Goal: Task Accomplishment & Management: Manage account settings

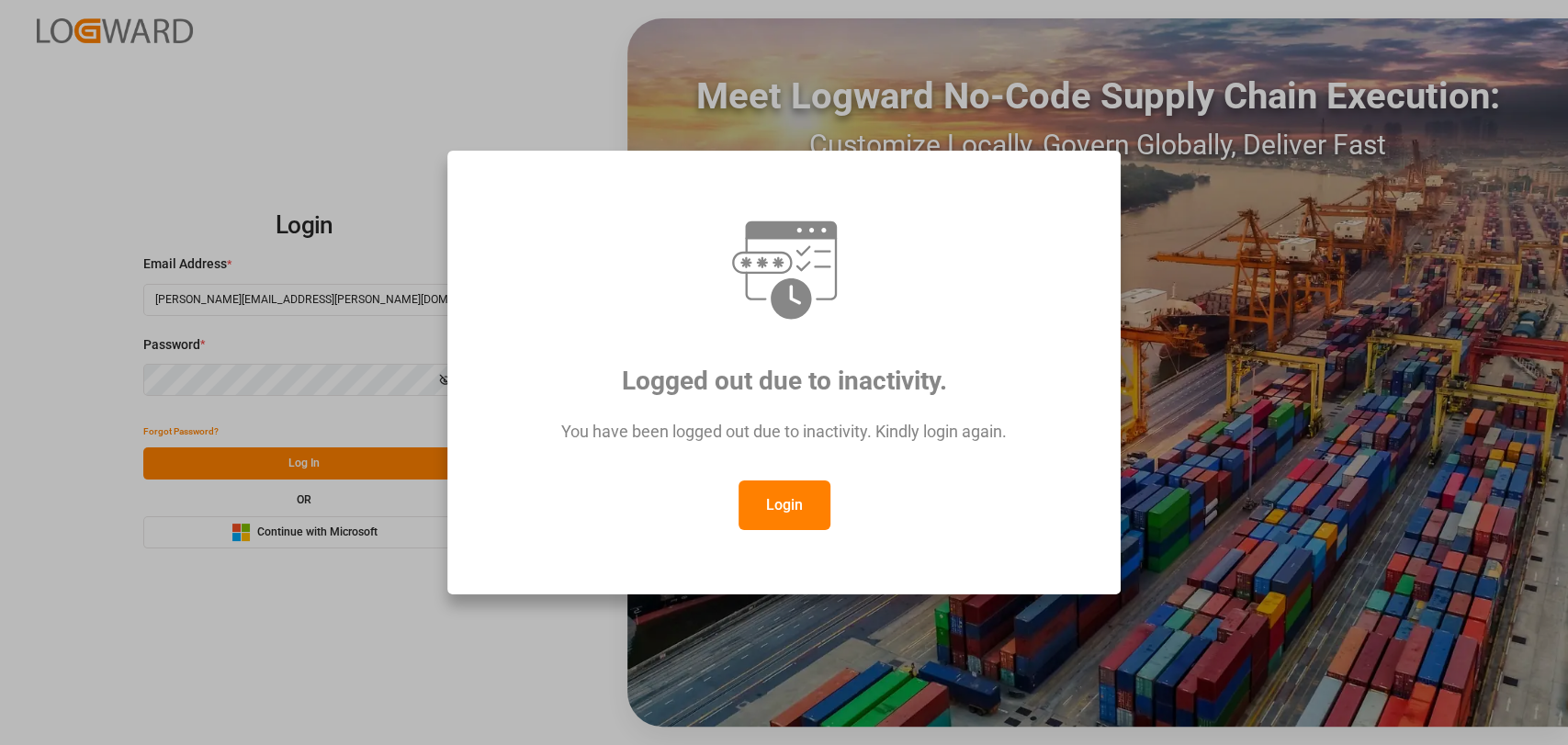
click at [750, 491] on button "Login" at bounding box center [785, 505] width 92 height 50
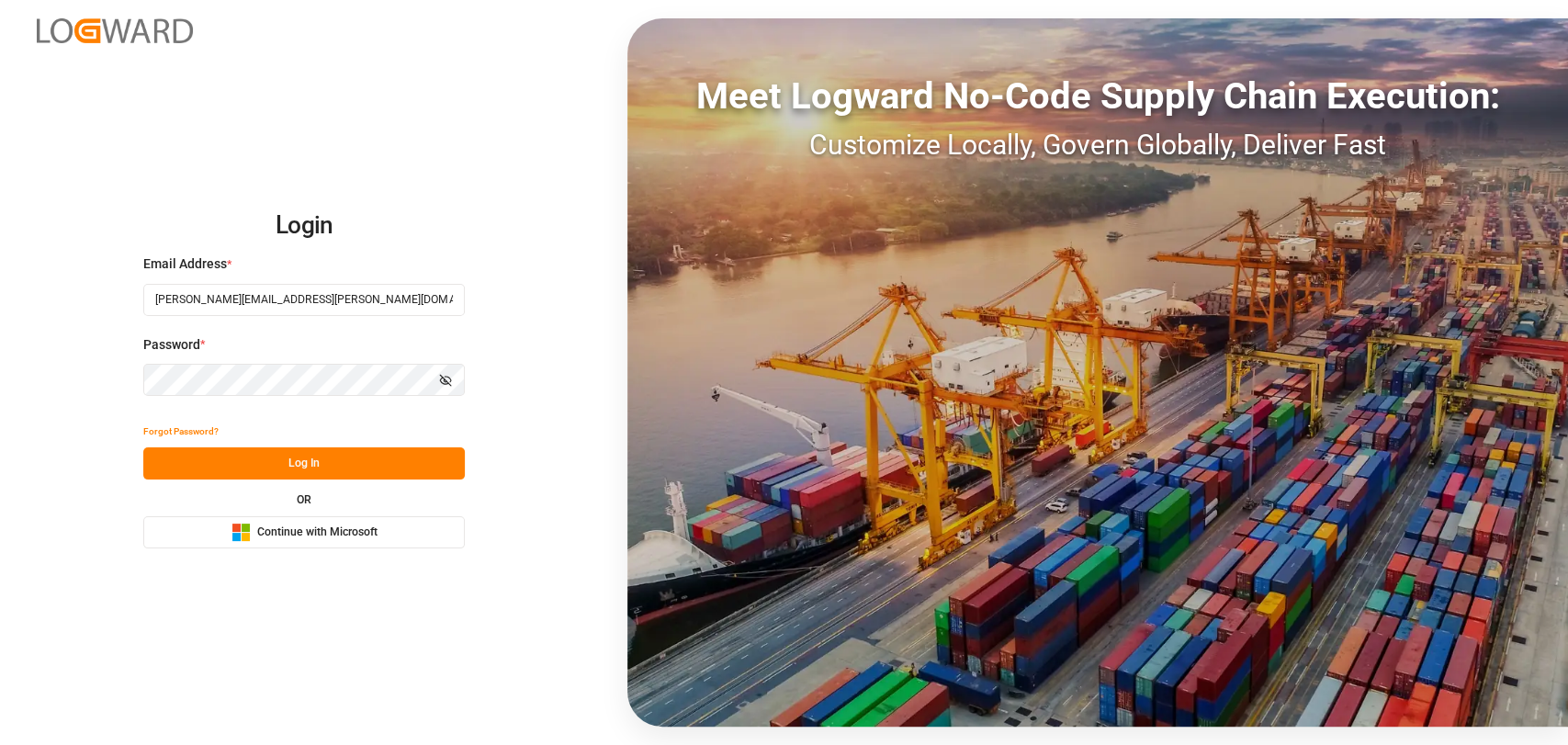
click at [361, 468] on button "Log In" at bounding box center [304, 463] width 322 height 32
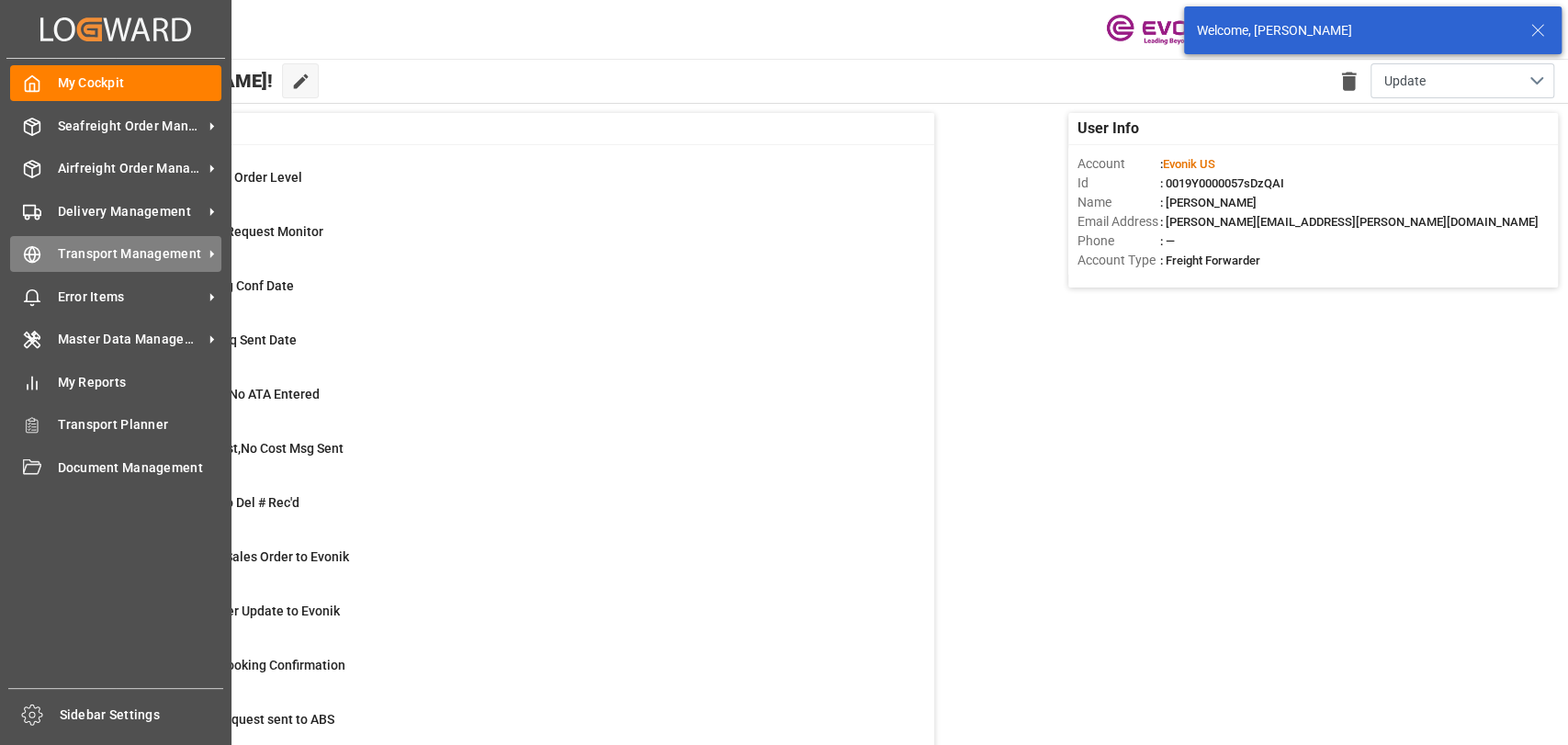
drag, startPoint x: 30, startPoint y: 263, endPoint x: 76, endPoint y: 240, distance: 51.4
click at [32, 261] on icon at bounding box center [32, 255] width 6 height 16
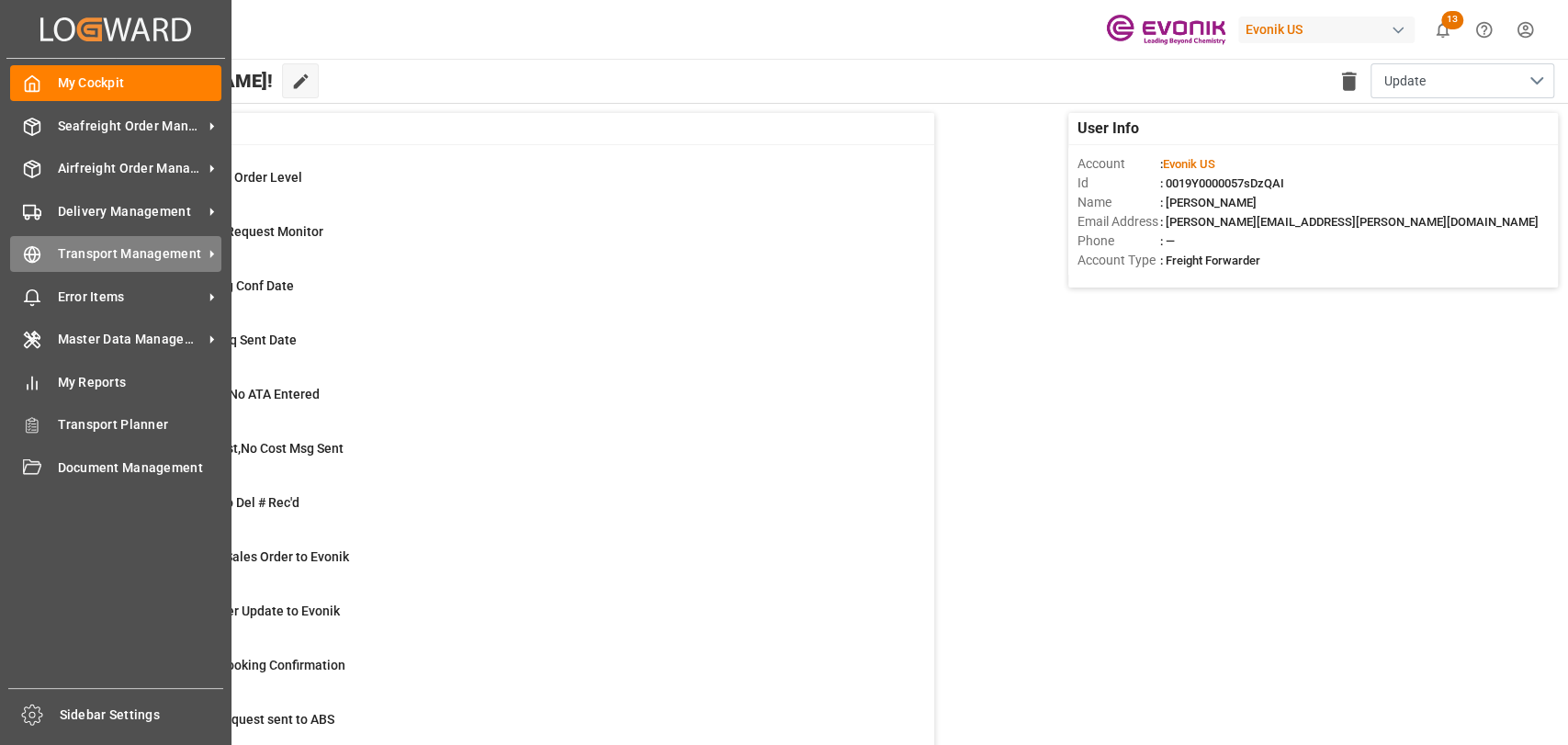
click at [58, 253] on span "Transport Management" at bounding box center [130, 253] width 145 height 19
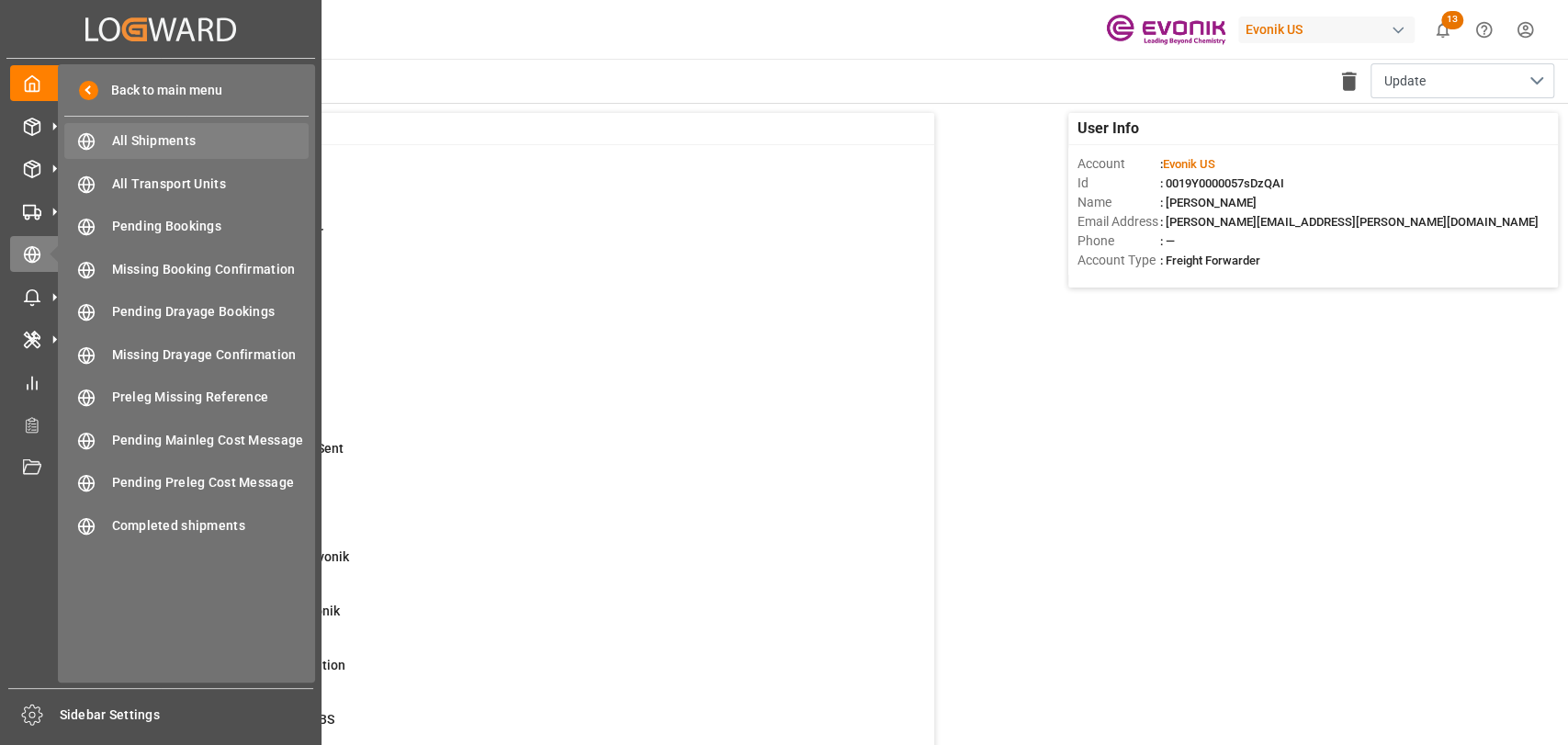
click at [221, 139] on span "All Shipments" at bounding box center [210, 140] width 197 height 19
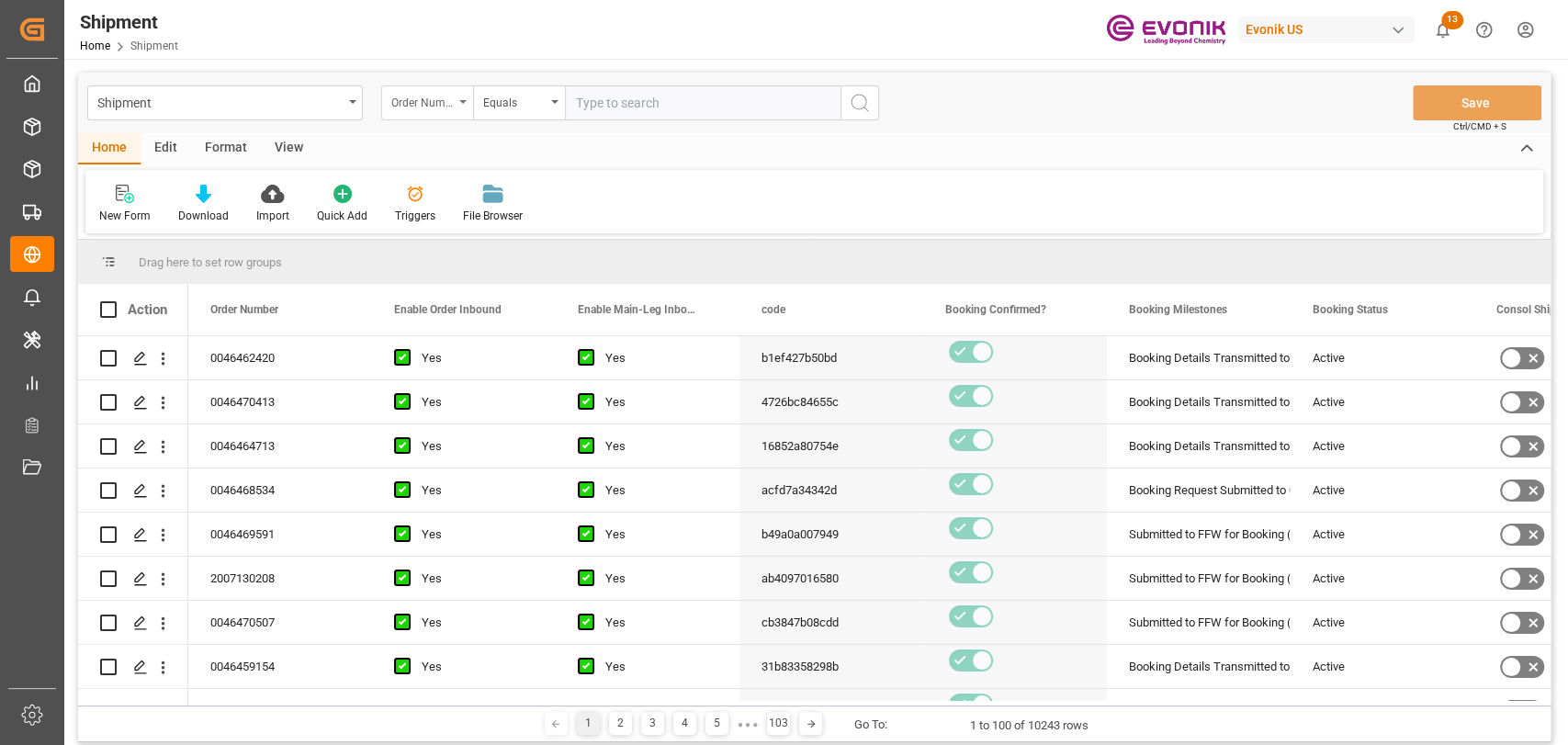
click at [458, 101] on div "Order Number" at bounding box center [427, 102] width 92 height 35
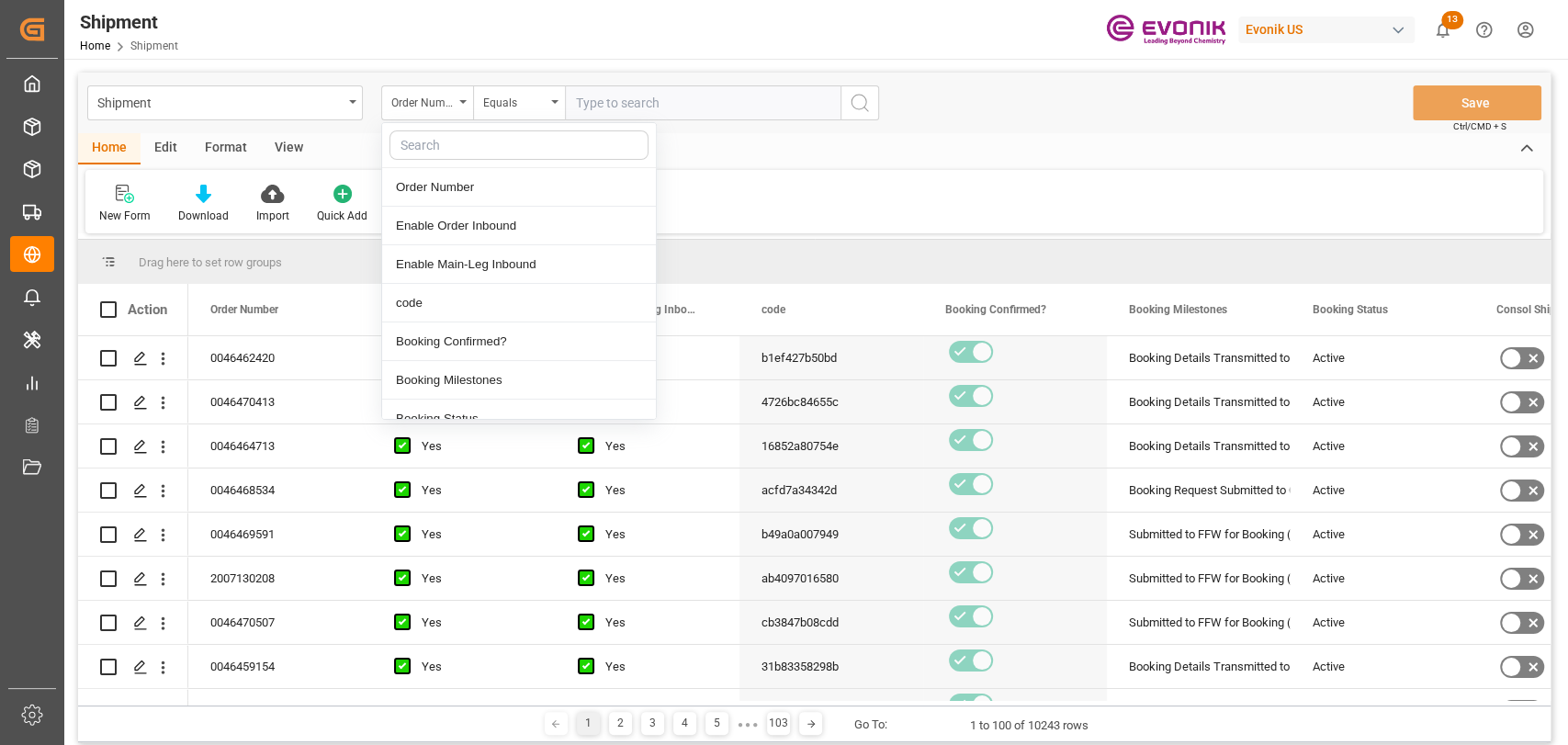
click at [757, 116] on input "text" at bounding box center [703, 102] width 276 height 35
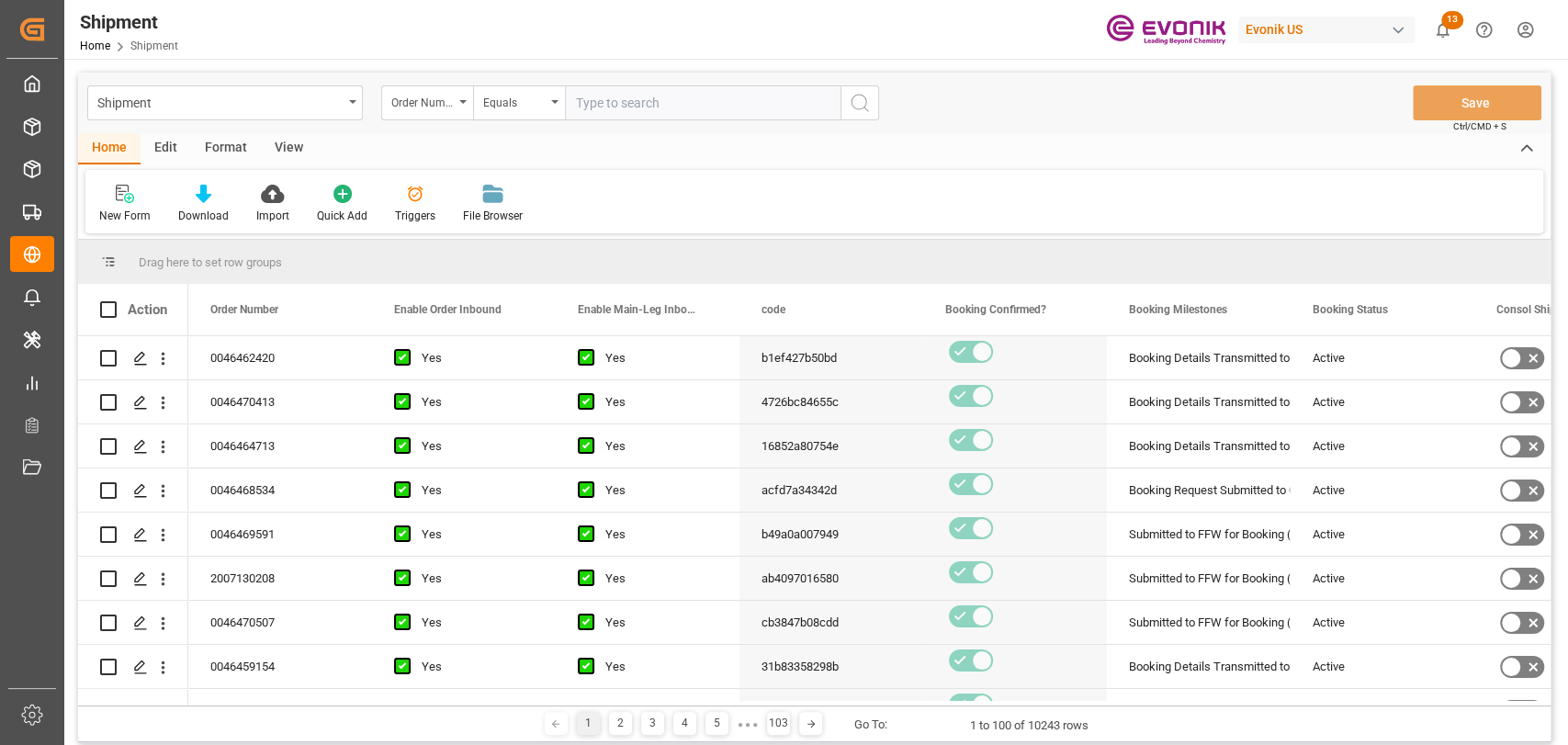
paste input "2007086417"
type input "2007086417"
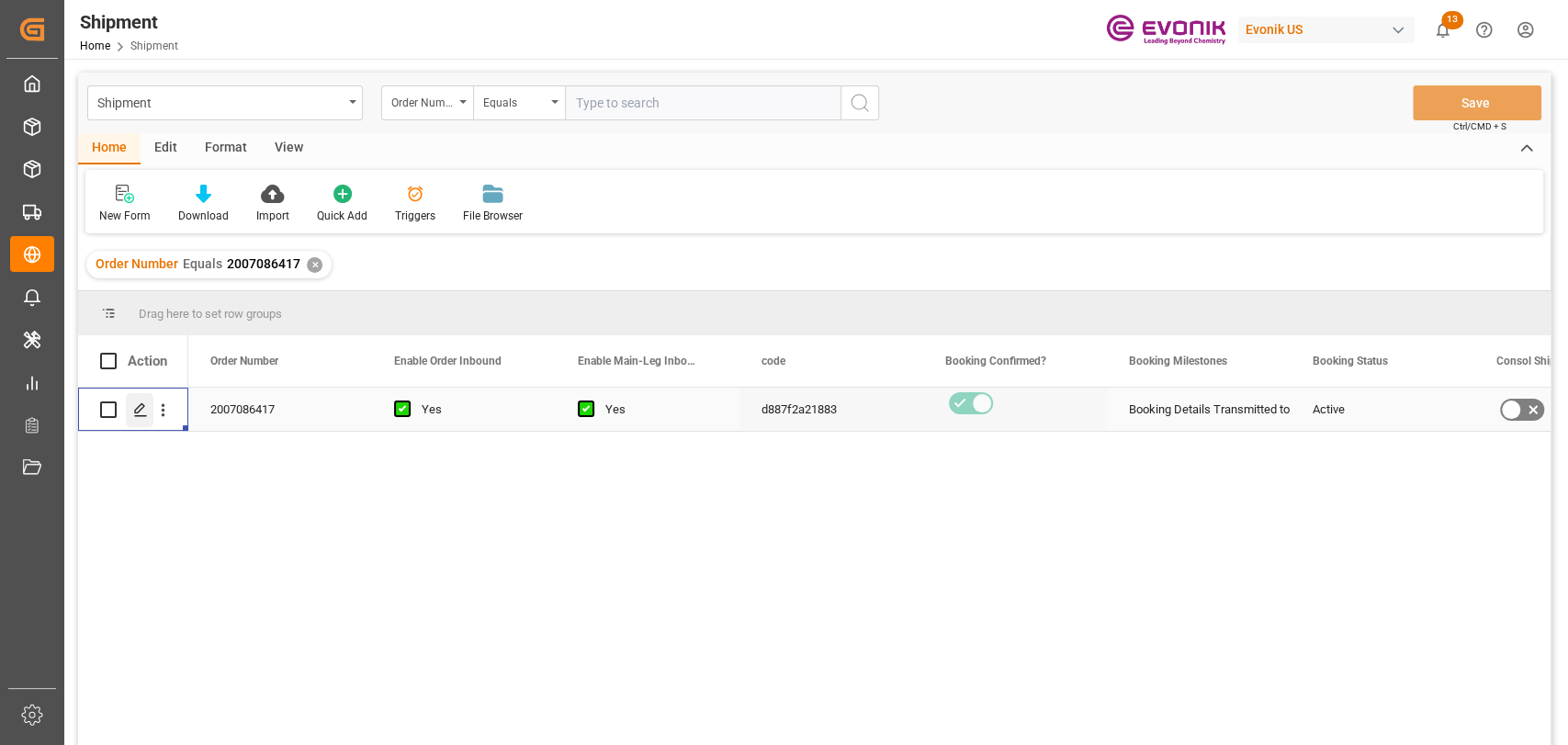
click at [141, 411] on icon "Press SPACE to select this row." at bounding box center [140, 409] width 15 height 15
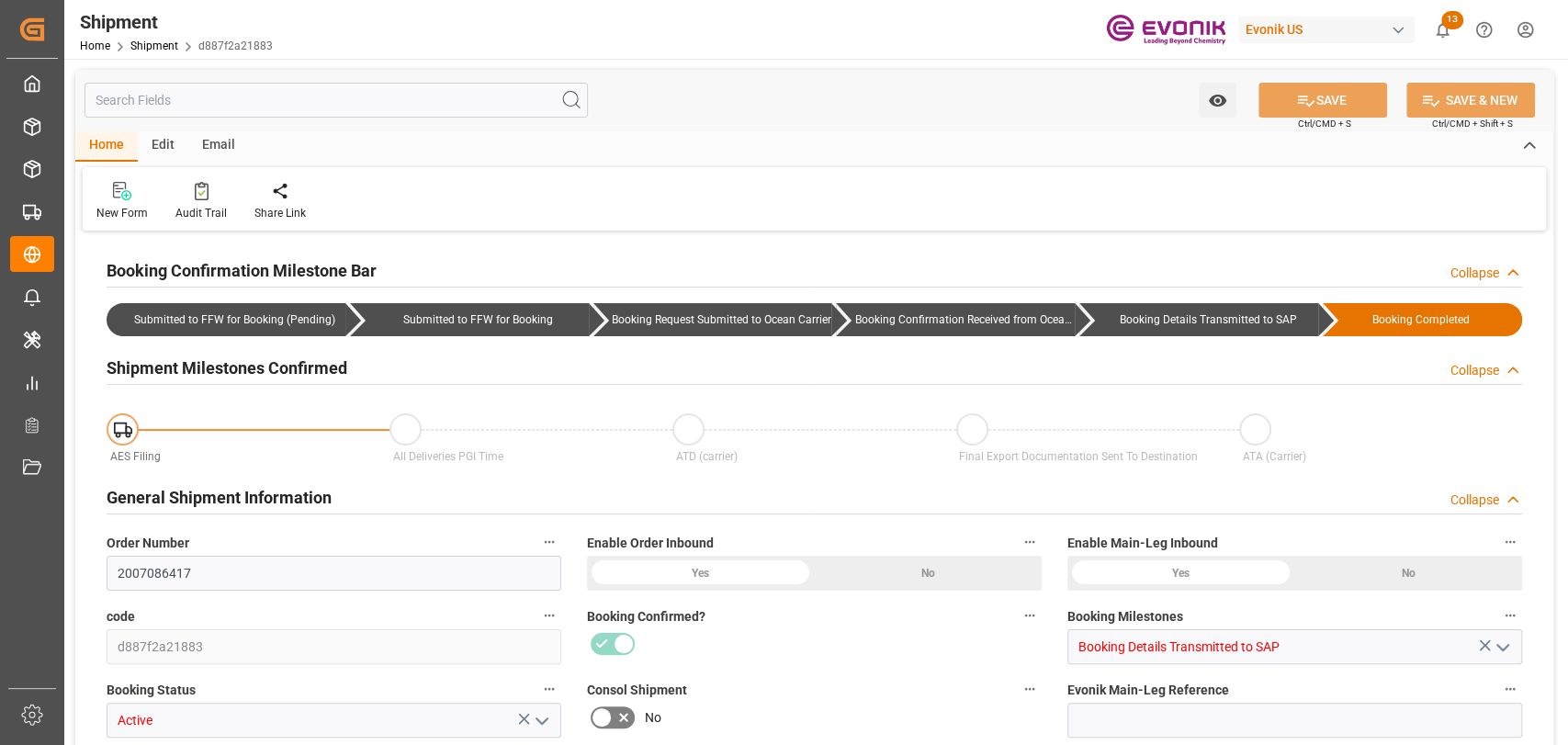
type input "80"
type input "DR"
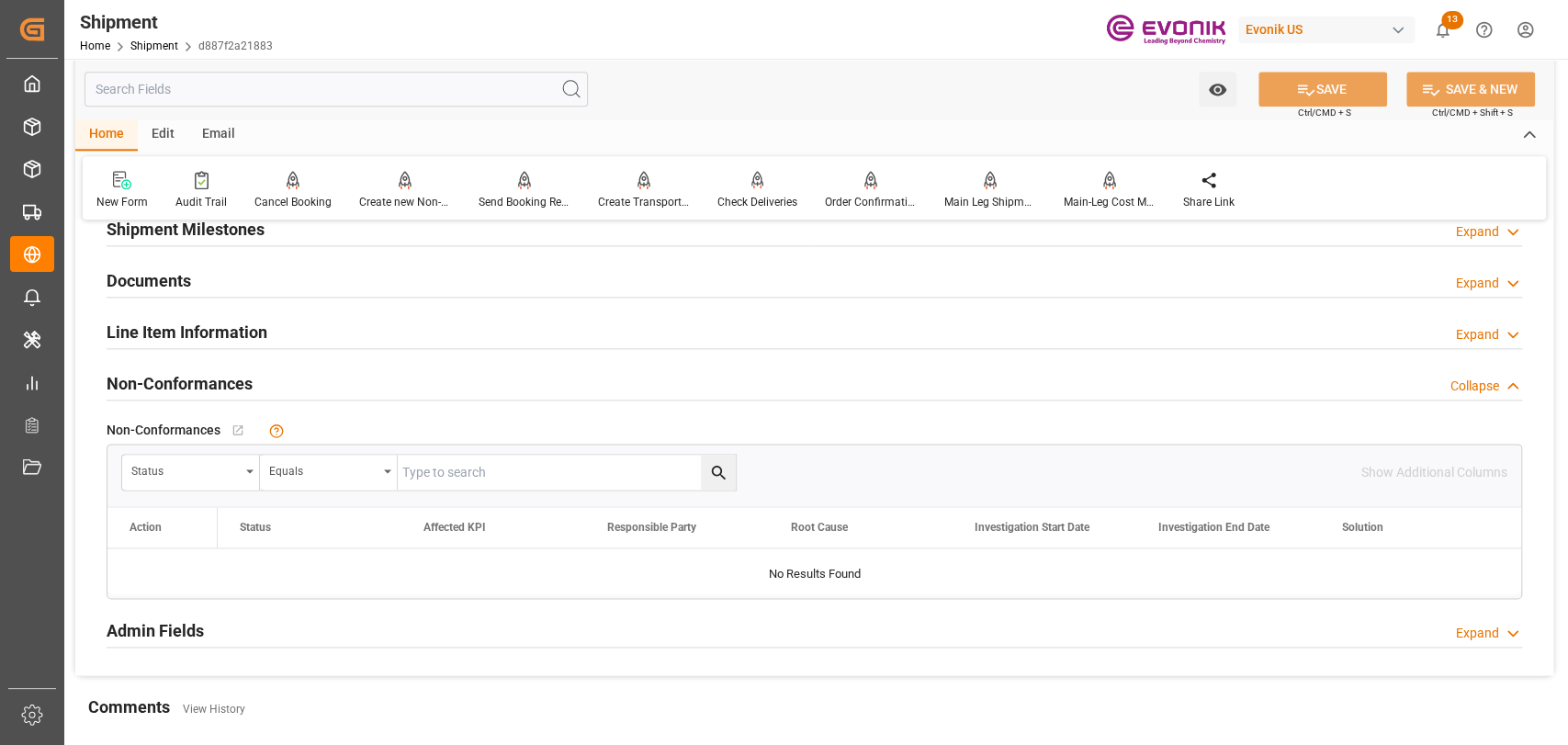
scroll to position [1428, 0]
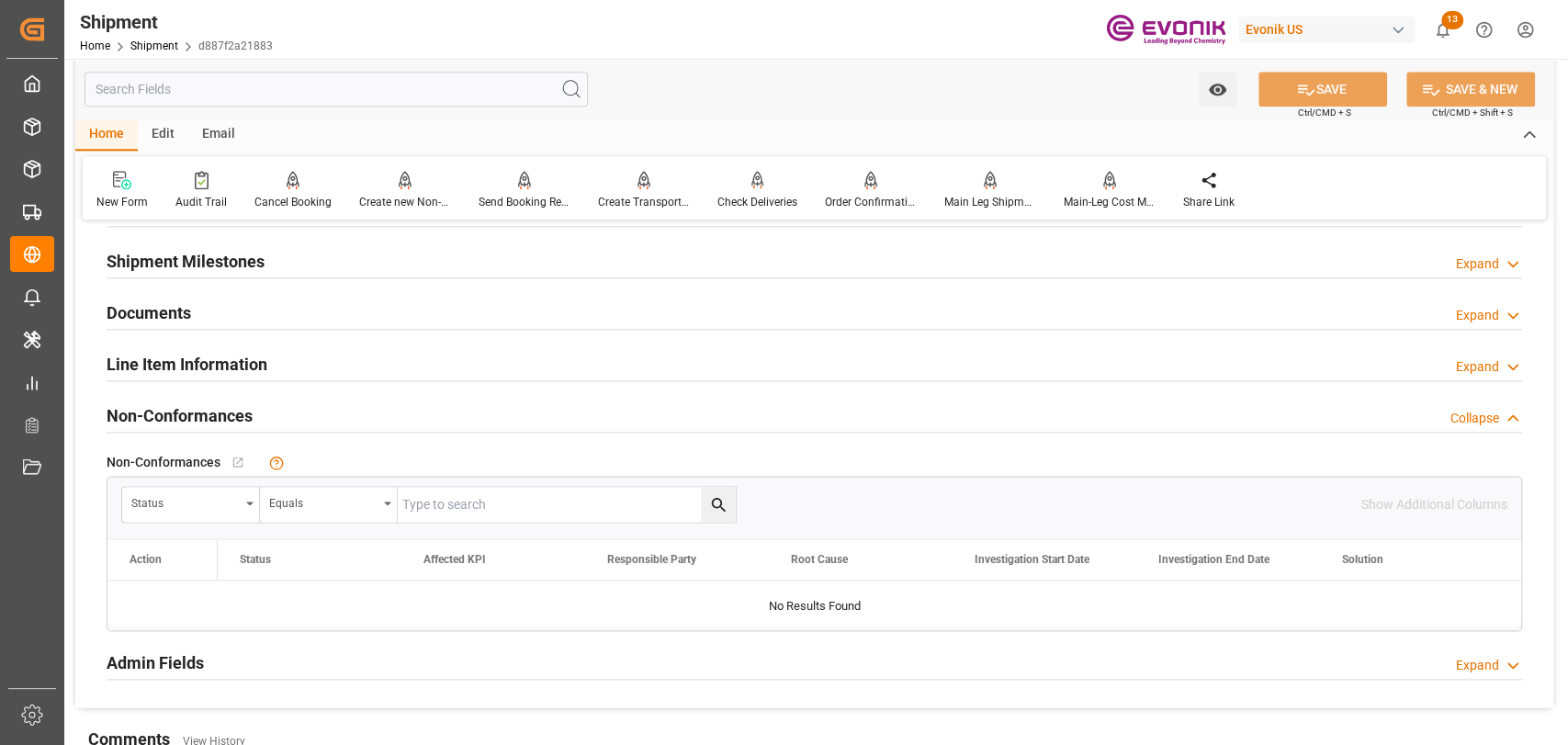
click at [184, 367] on h2 "Line Item Information" at bounding box center [187, 364] width 161 height 25
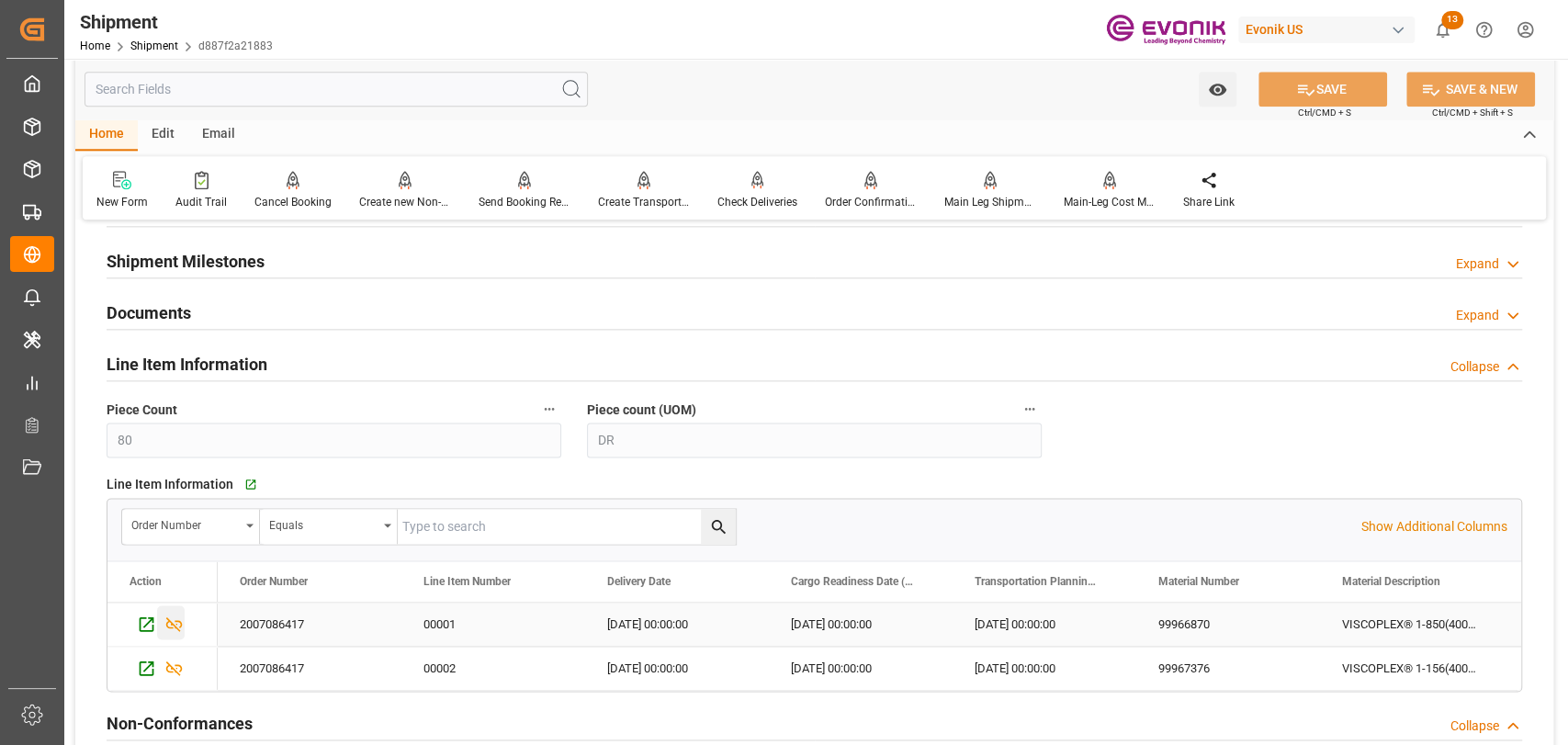
click at [168, 634] on div "Press SPACE to select this row." at bounding box center [171, 622] width 28 height 34
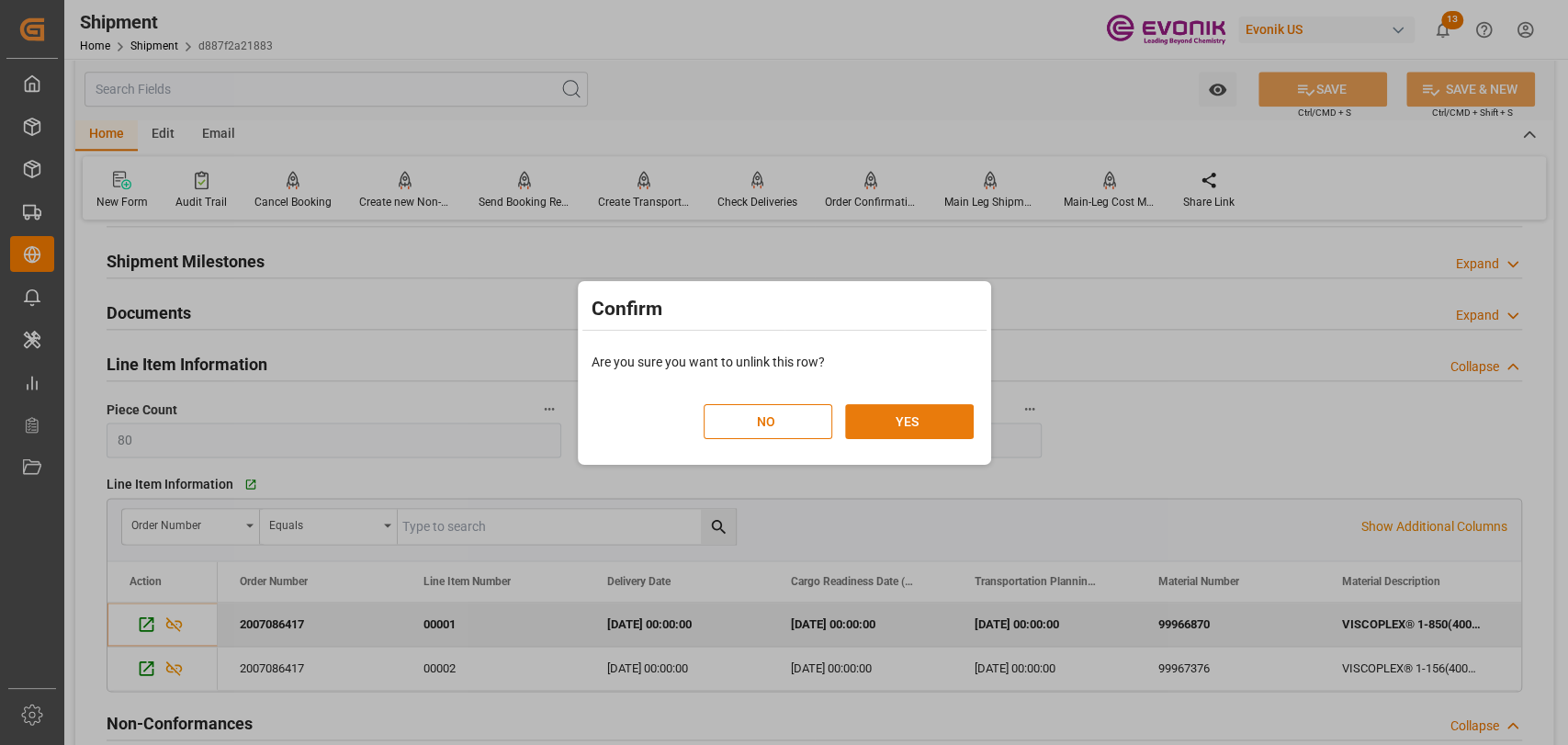
drag, startPoint x: 935, startPoint y: 416, endPoint x: 928, endPoint y: 428, distance: 14.0
click at [933, 420] on button "YES" at bounding box center [909, 421] width 129 height 35
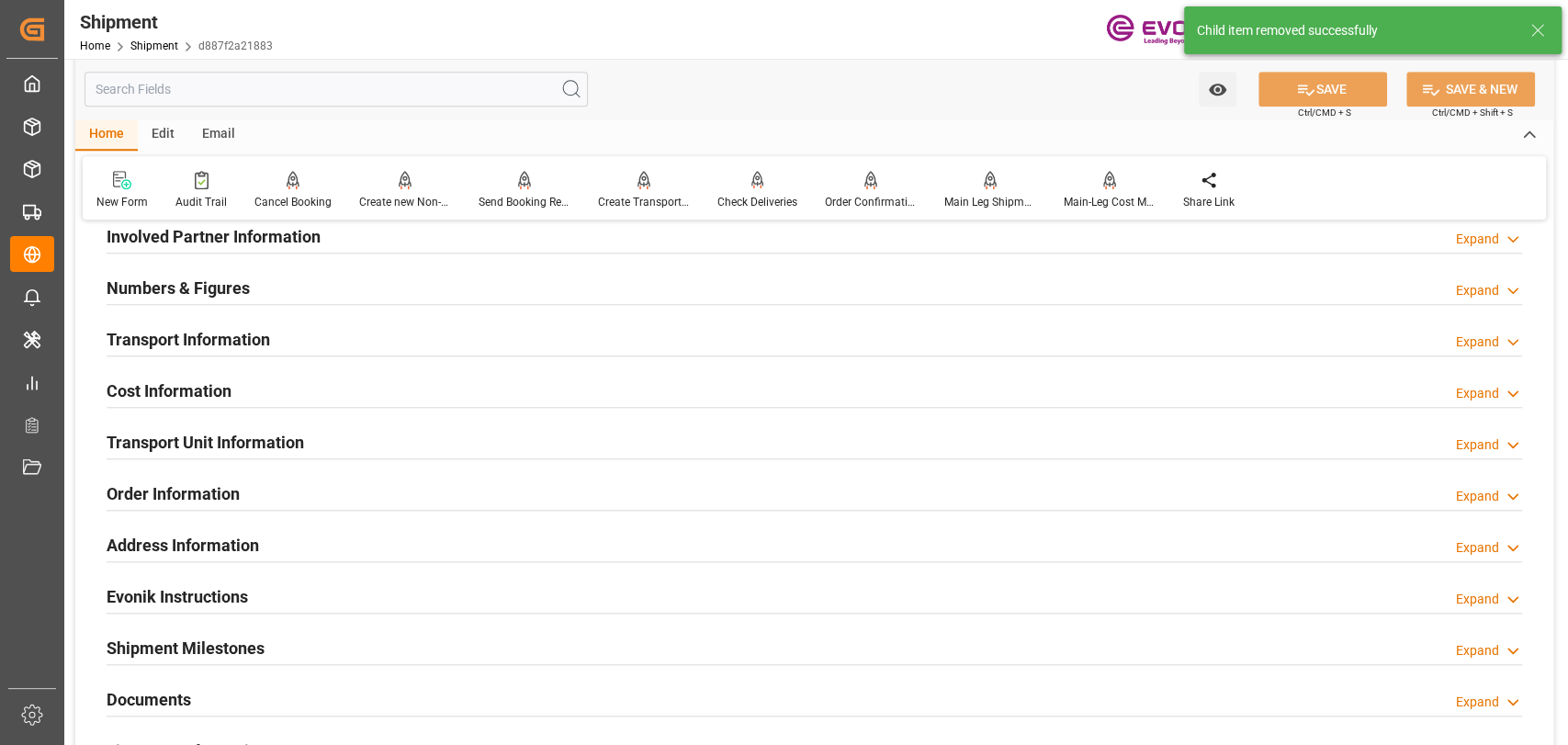
scroll to position [1021, 0]
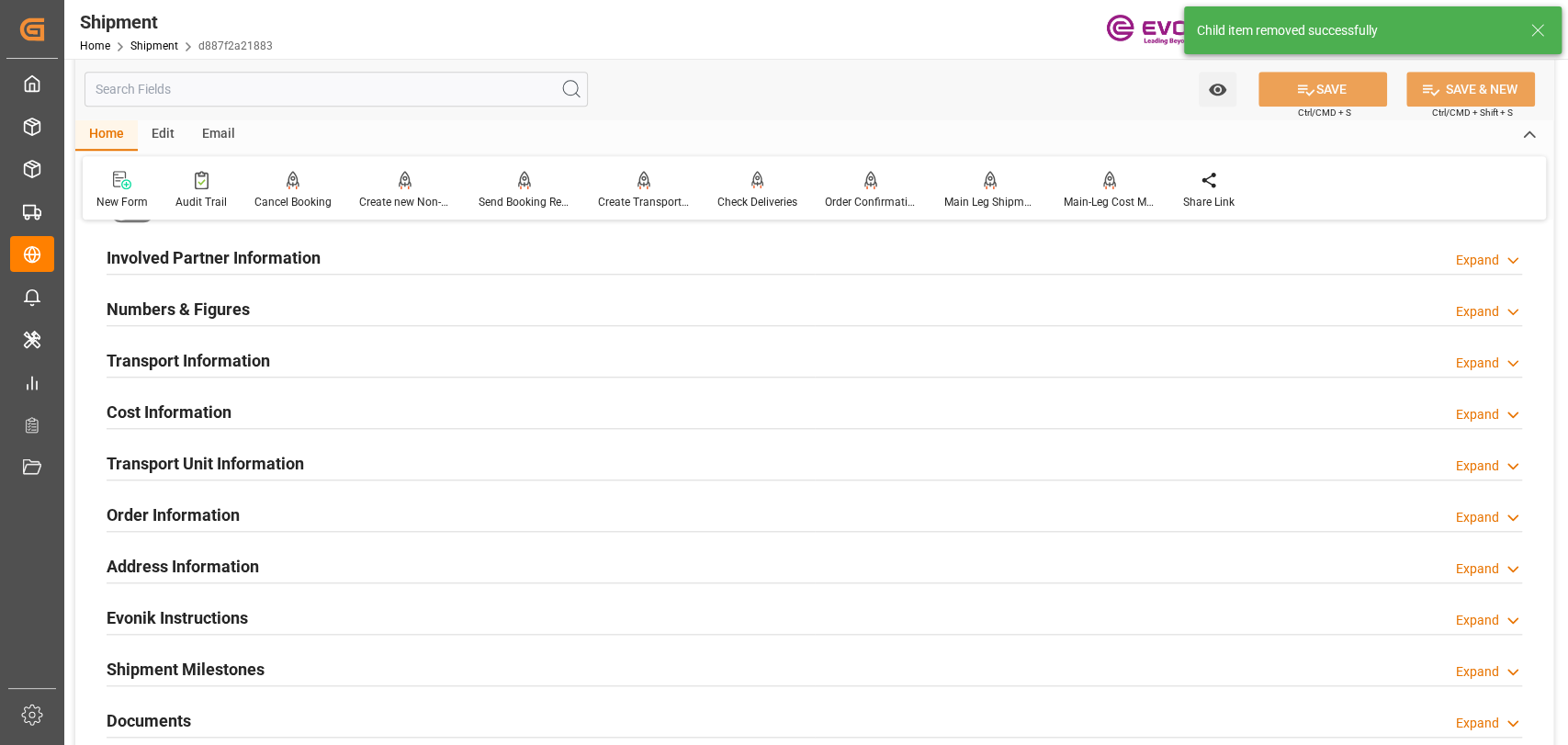
click at [167, 451] on h2 "Transport Unit Information" at bounding box center [205, 463] width 197 height 25
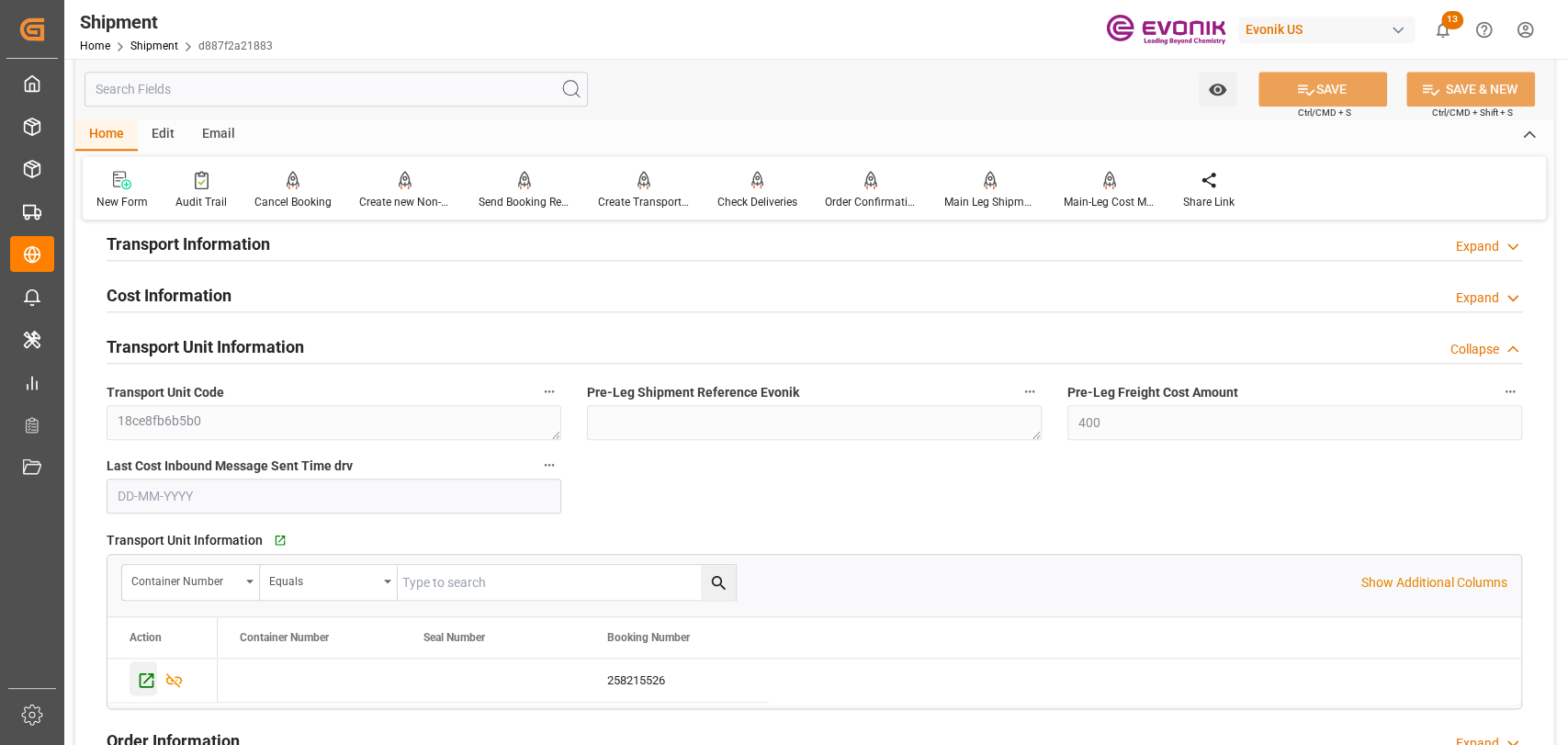
scroll to position [1224, 0]
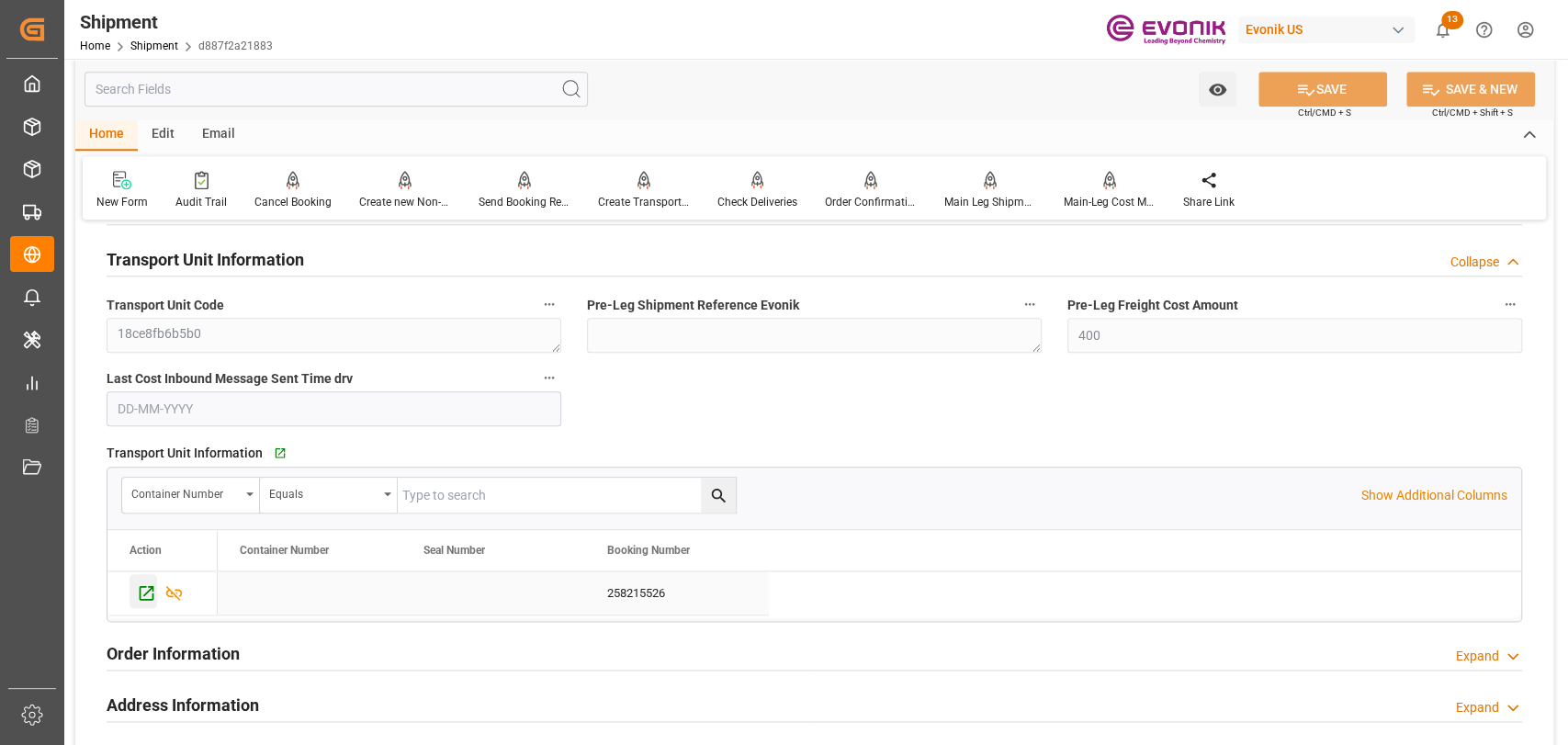
click at [143, 590] on icon "Press SPACE to select this row." at bounding box center [146, 592] width 19 height 19
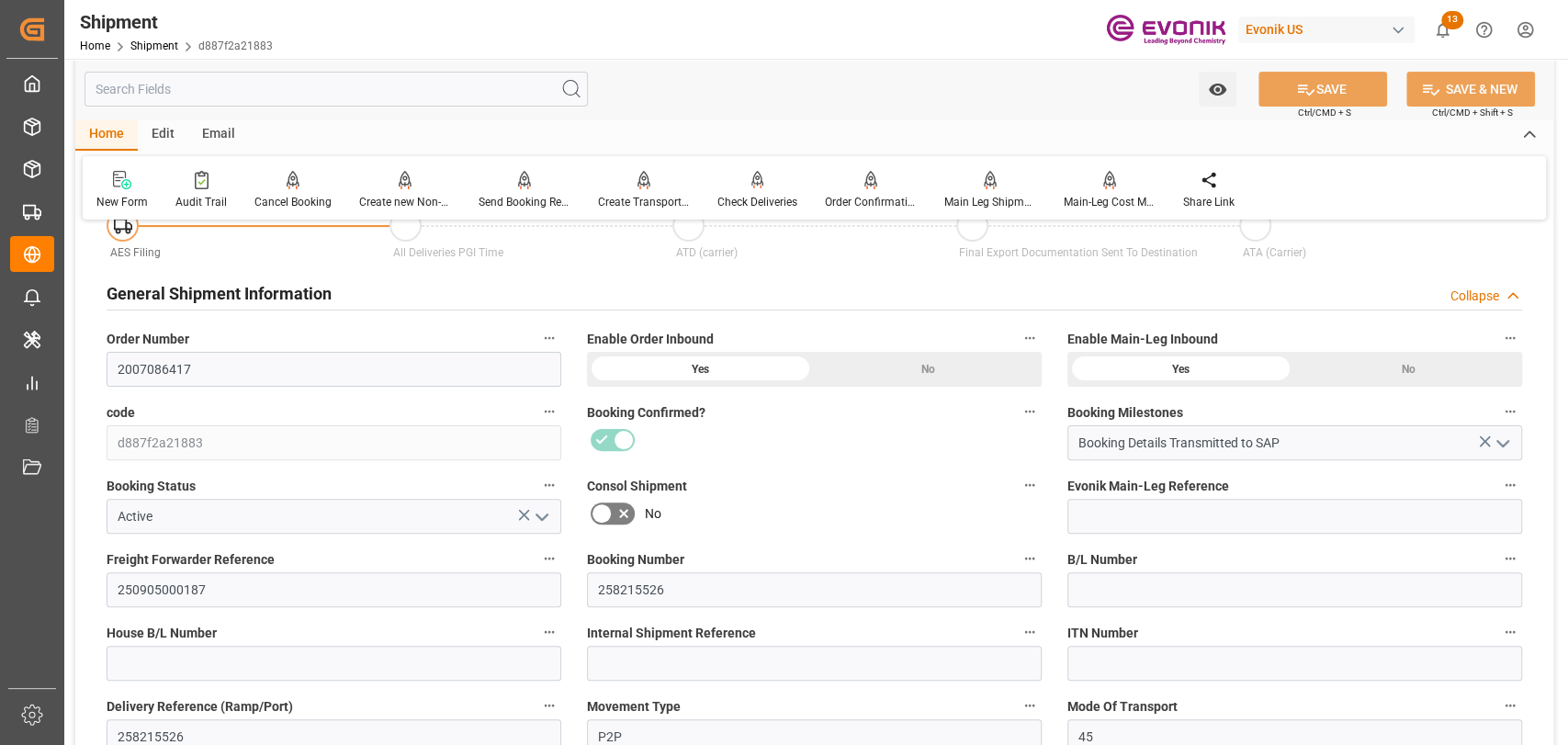
scroll to position [0, 0]
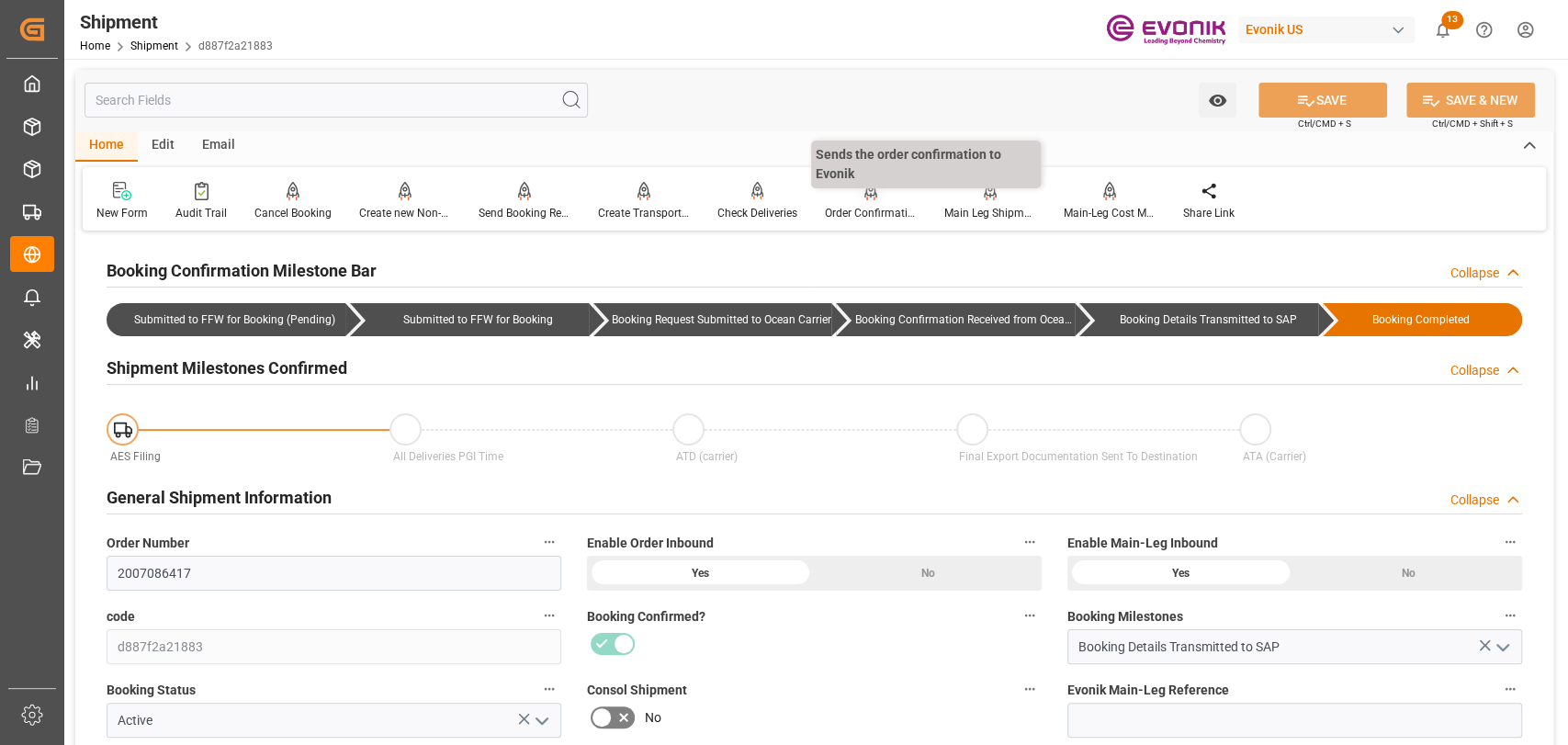
click at [889, 191] on div at bounding box center [871, 190] width 92 height 19
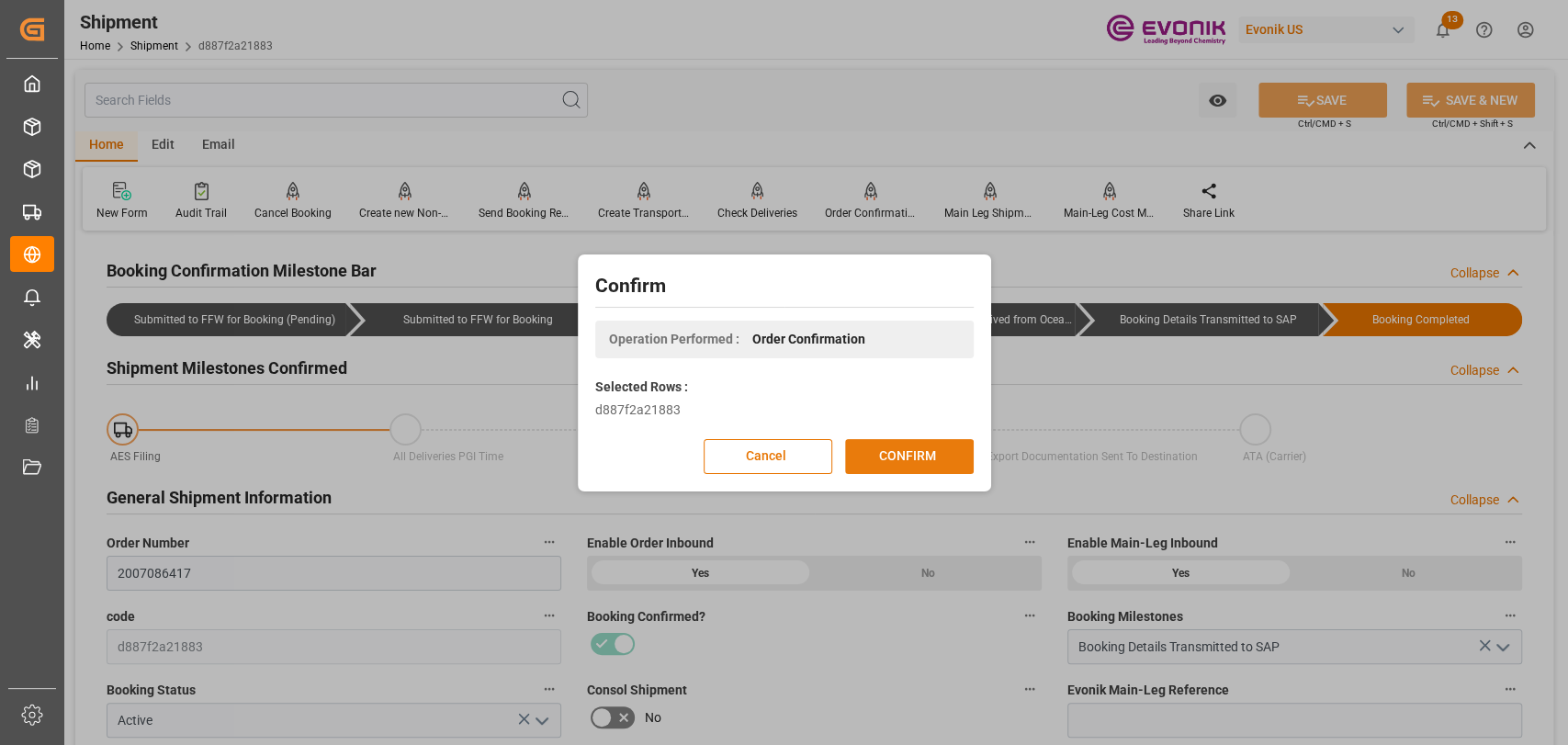
click at [928, 455] on button "CONFIRM" at bounding box center [909, 456] width 129 height 35
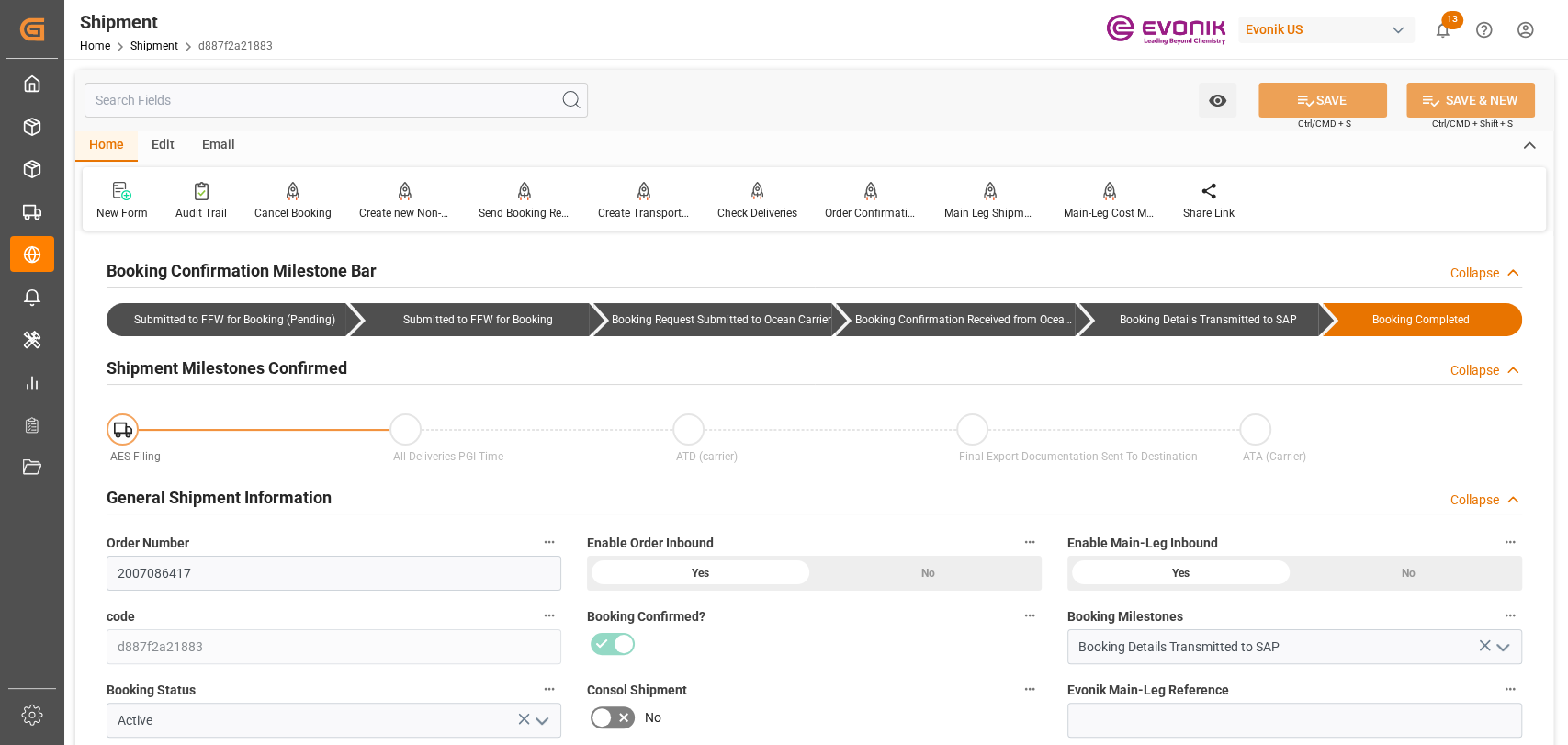
click at [203, 225] on div "New Form Audit Trail Cancel Booking Cancels the booking status Create new Non-C…" at bounding box center [814, 198] width 1463 height 63
click at [203, 217] on div "Audit Trail" at bounding box center [200, 213] width 51 height 17
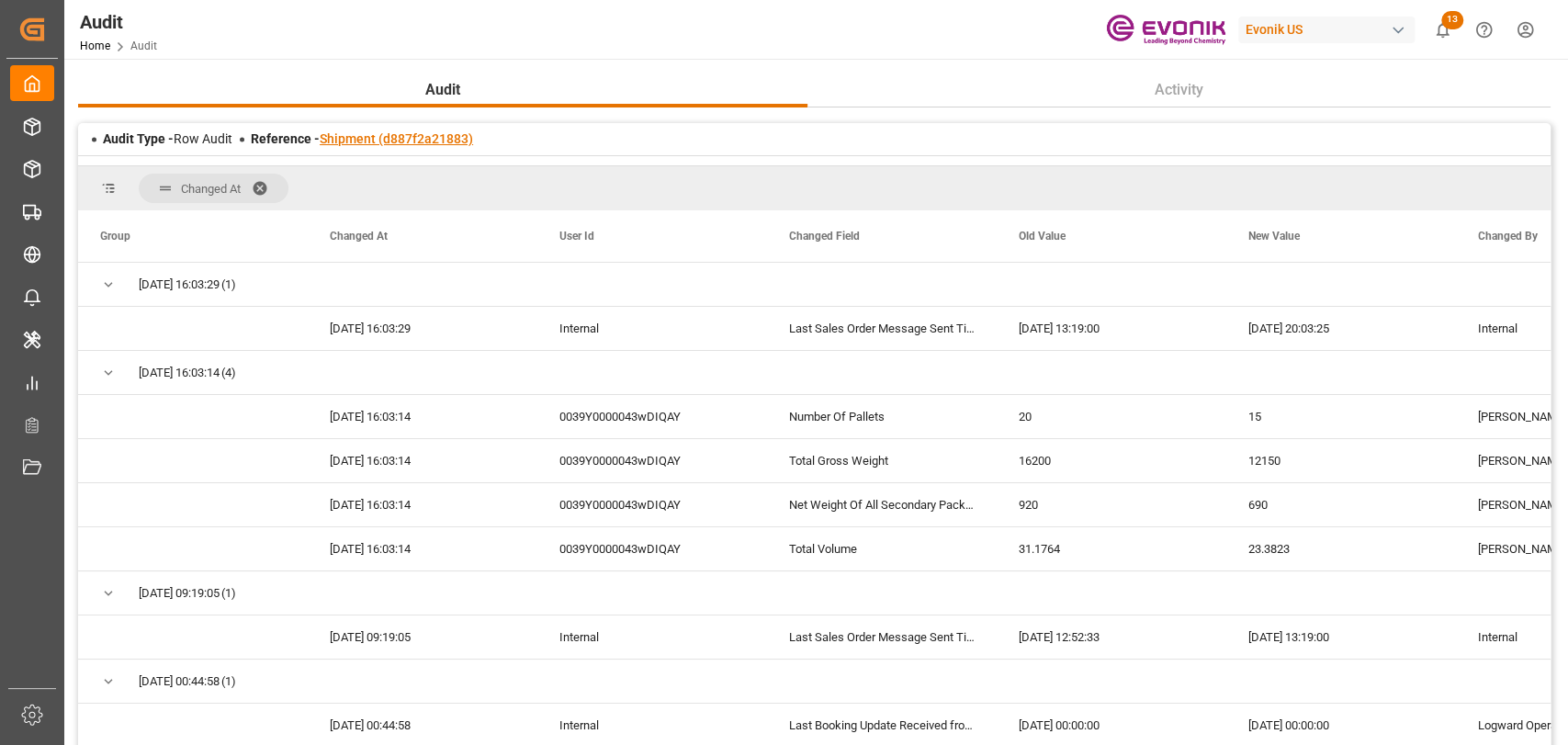
click at [409, 141] on link "Shipment (d887f2a21883)" at bounding box center [396, 138] width 153 height 15
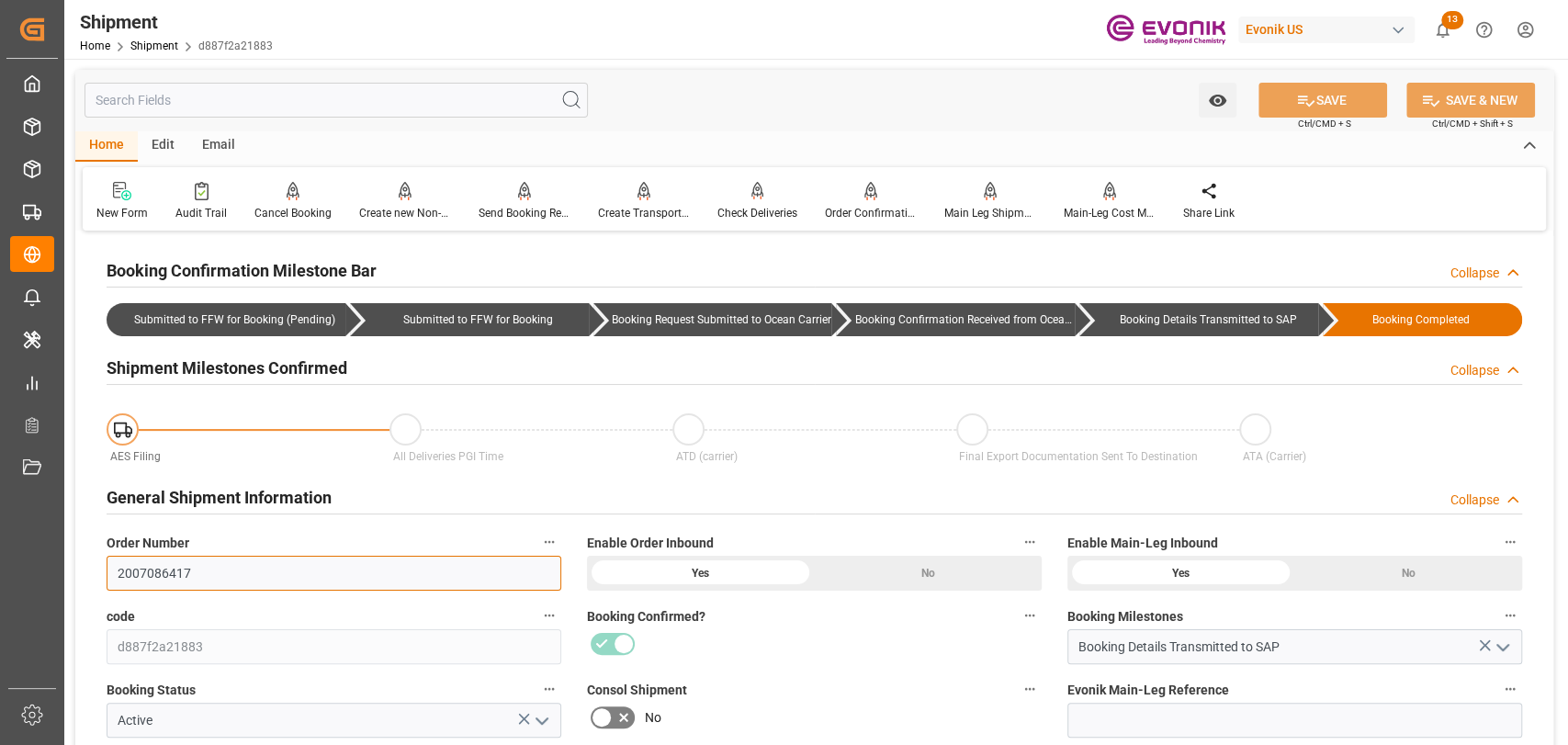
click at [164, 571] on input "2007086417" at bounding box center [334, 573] width 455 height 35
click at [164, 577] on input "2007086417" at bounding box center [334, 573] width 455 height 35
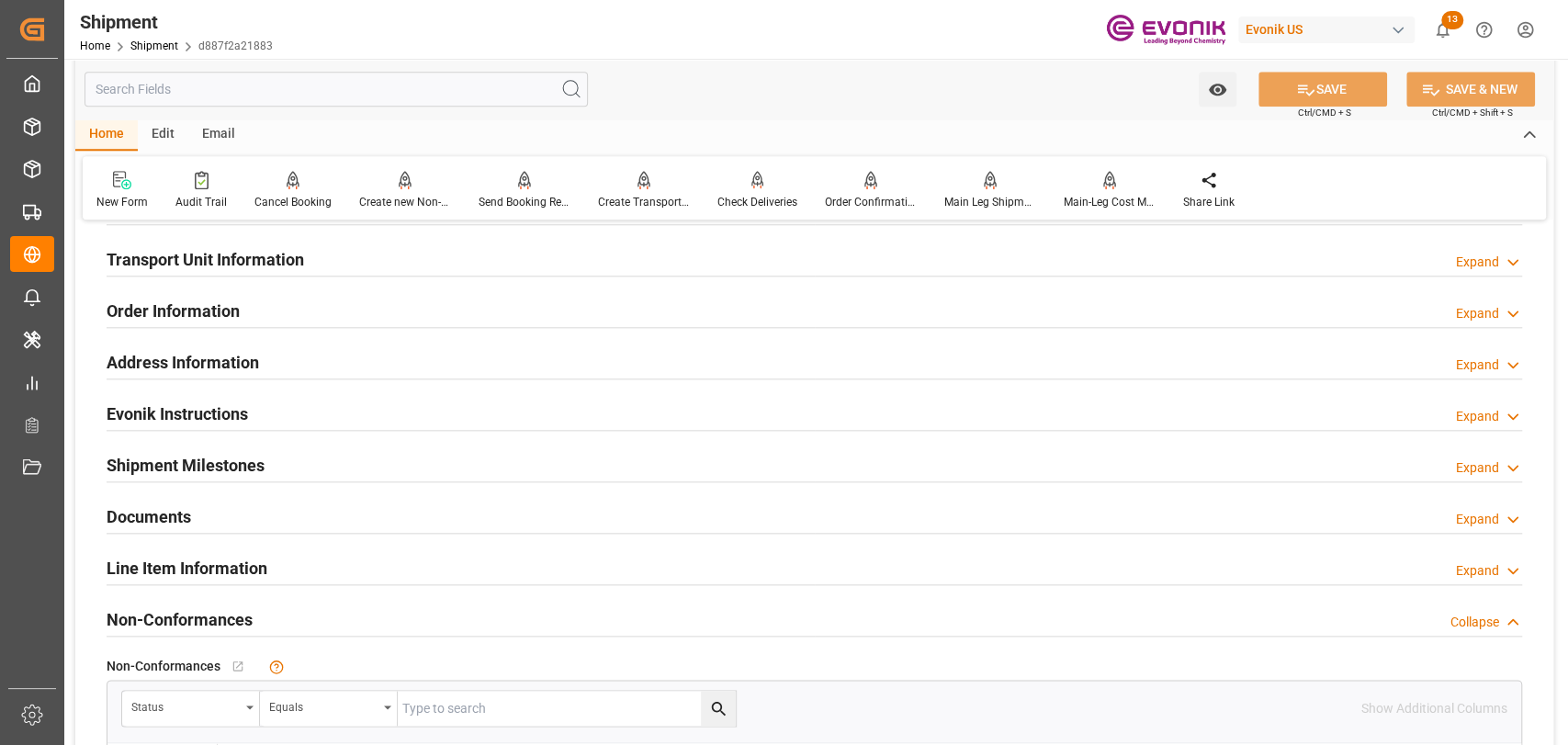
drag, startPoint x: 239, startPoint y: 553, endPoint x: 299, endPoint y: 534, distance: 63.6
click at [239, 556] on h2 "Line Item Information" at bounding box center [187, 568] width 161 height 25
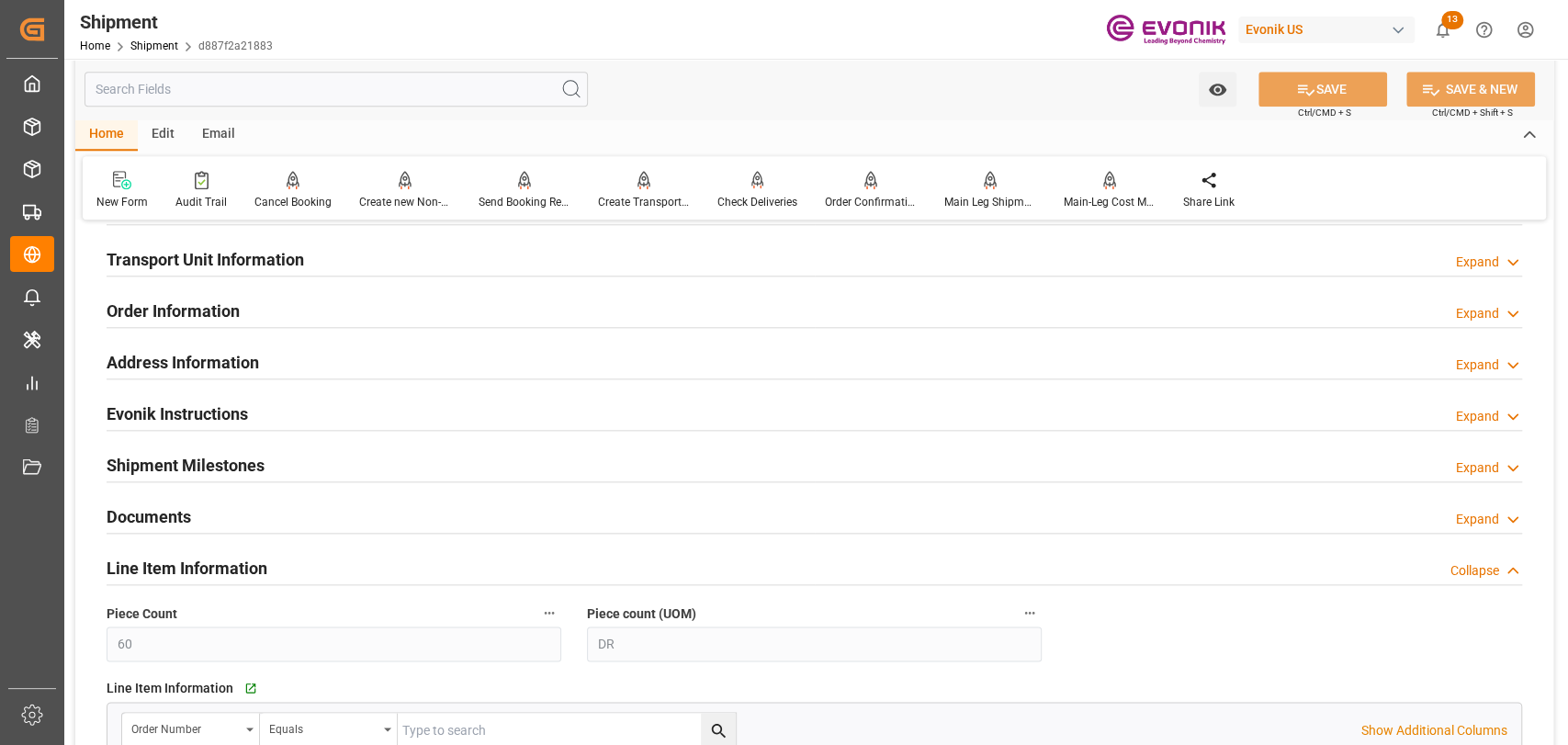
scroll to position [1632, 0]
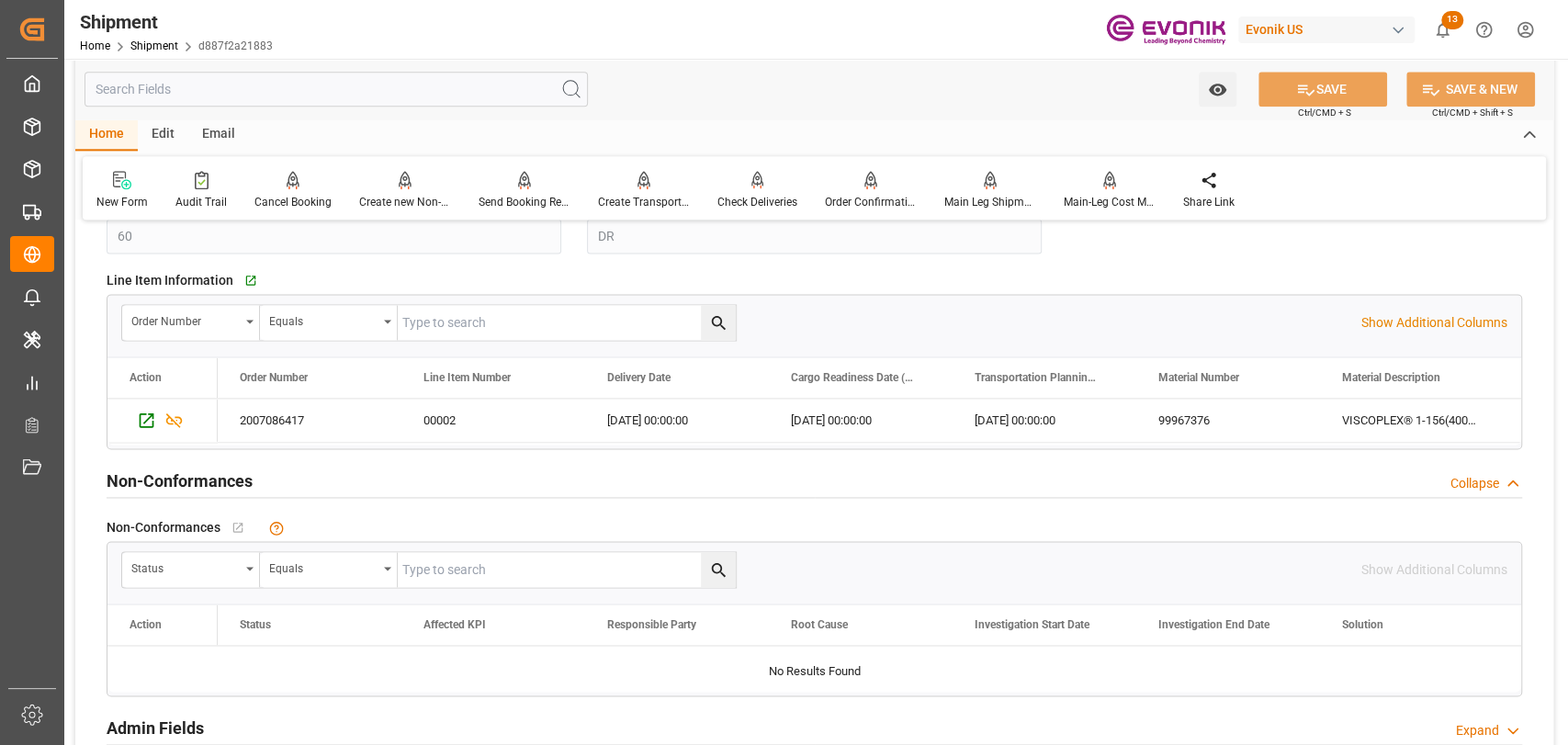
click at [488, 309] on input "text" at bounding box center [567, 322] width 338 height 35
paste input "2007086417"
type input "2007086417"
click at [730, 312] on button "search button" at bounding box center [718, 322] width 35 height 35
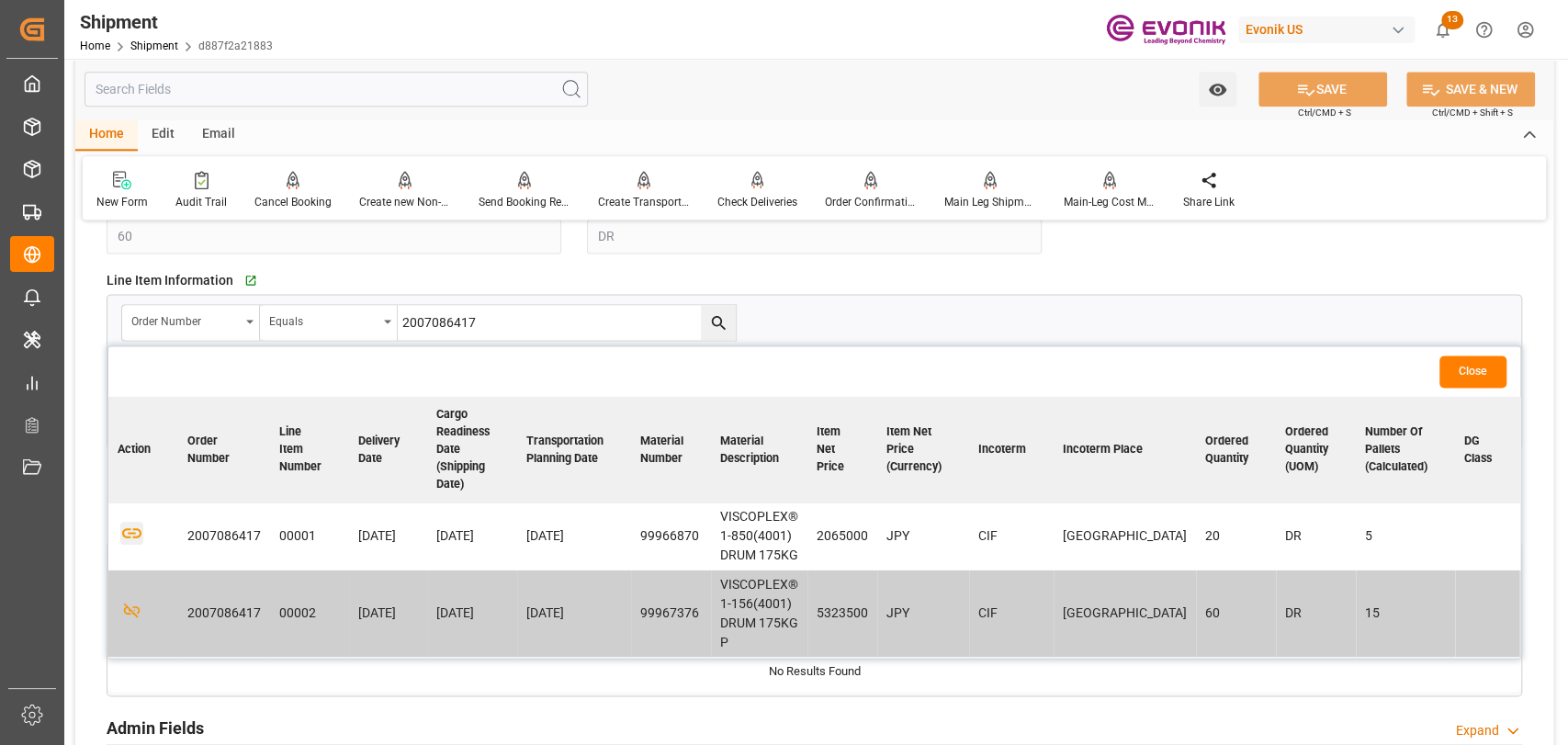
click at [135, 533] on icon "button" at bounding box center [131, 533] width 23 height 23
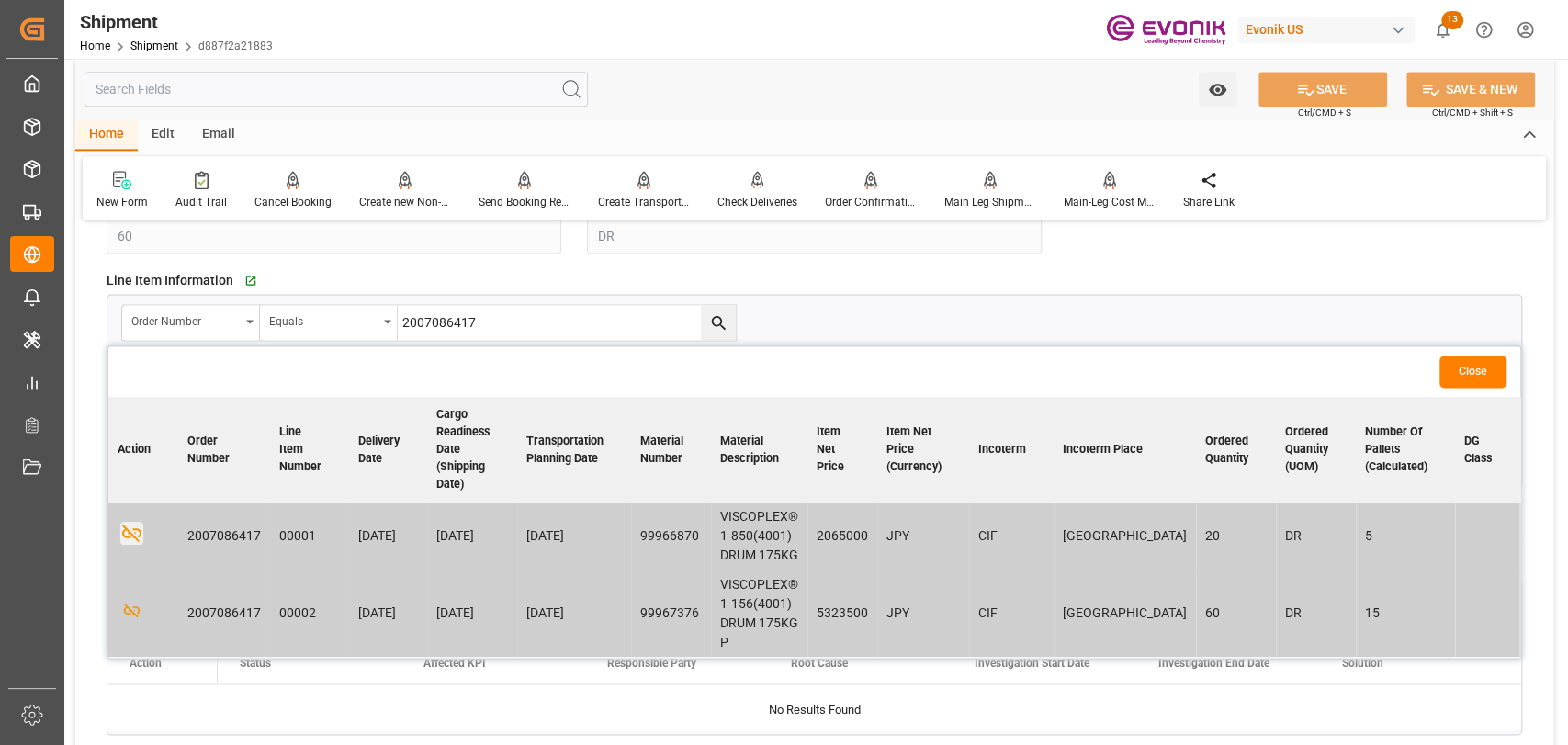
click at [1484, 376] on button "Close" at bounding box center [1472, 371] width 67 height 32
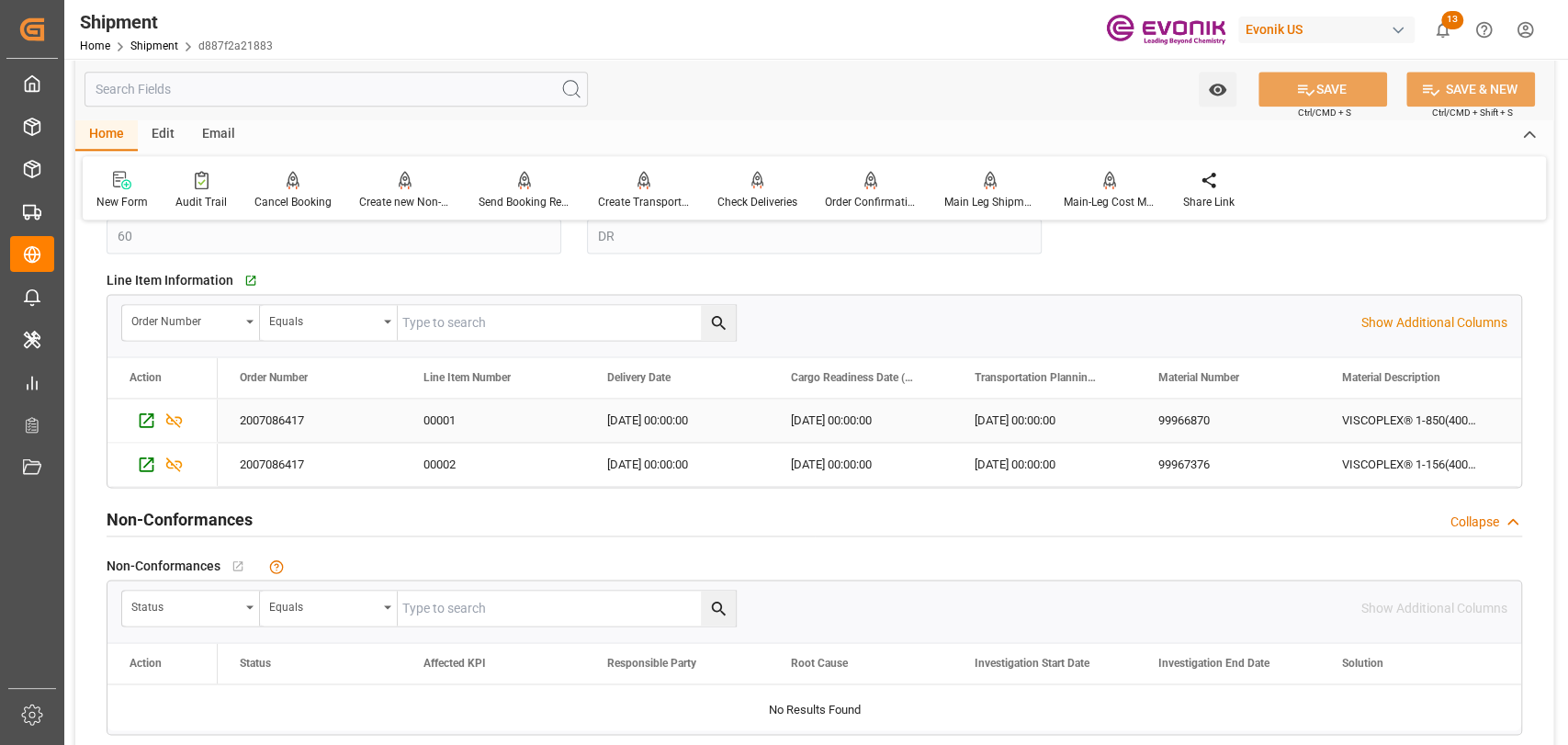
click at [1376, 418] on div "VISCOPLEX® 1-850(4001) DRUM 175KG" at bounding box center [1412, 420] width 184 height 43
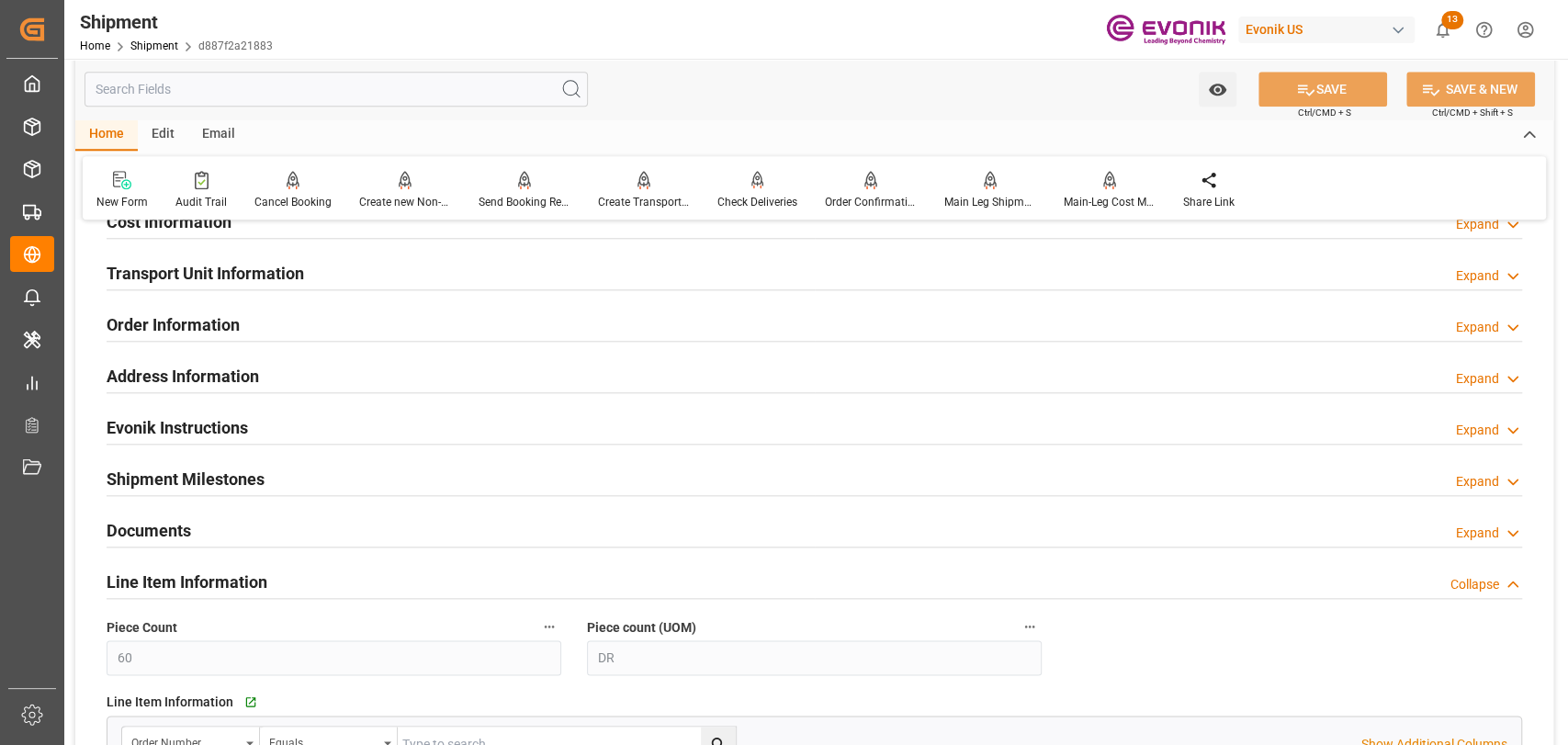
scroll to position [1021, 0]
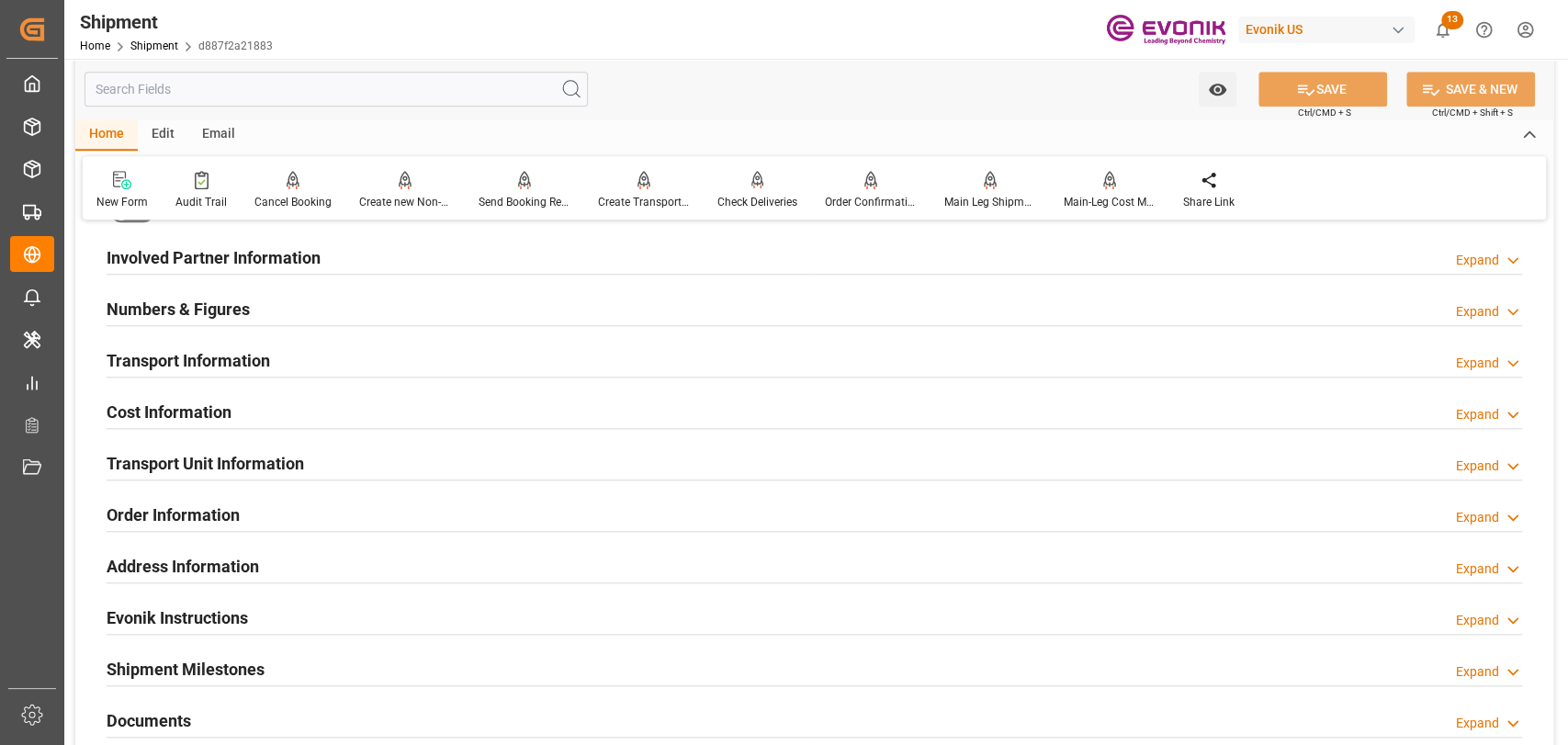
click at [466, 86] on input "text" at bounding box center [336, 89] width 503 height 35
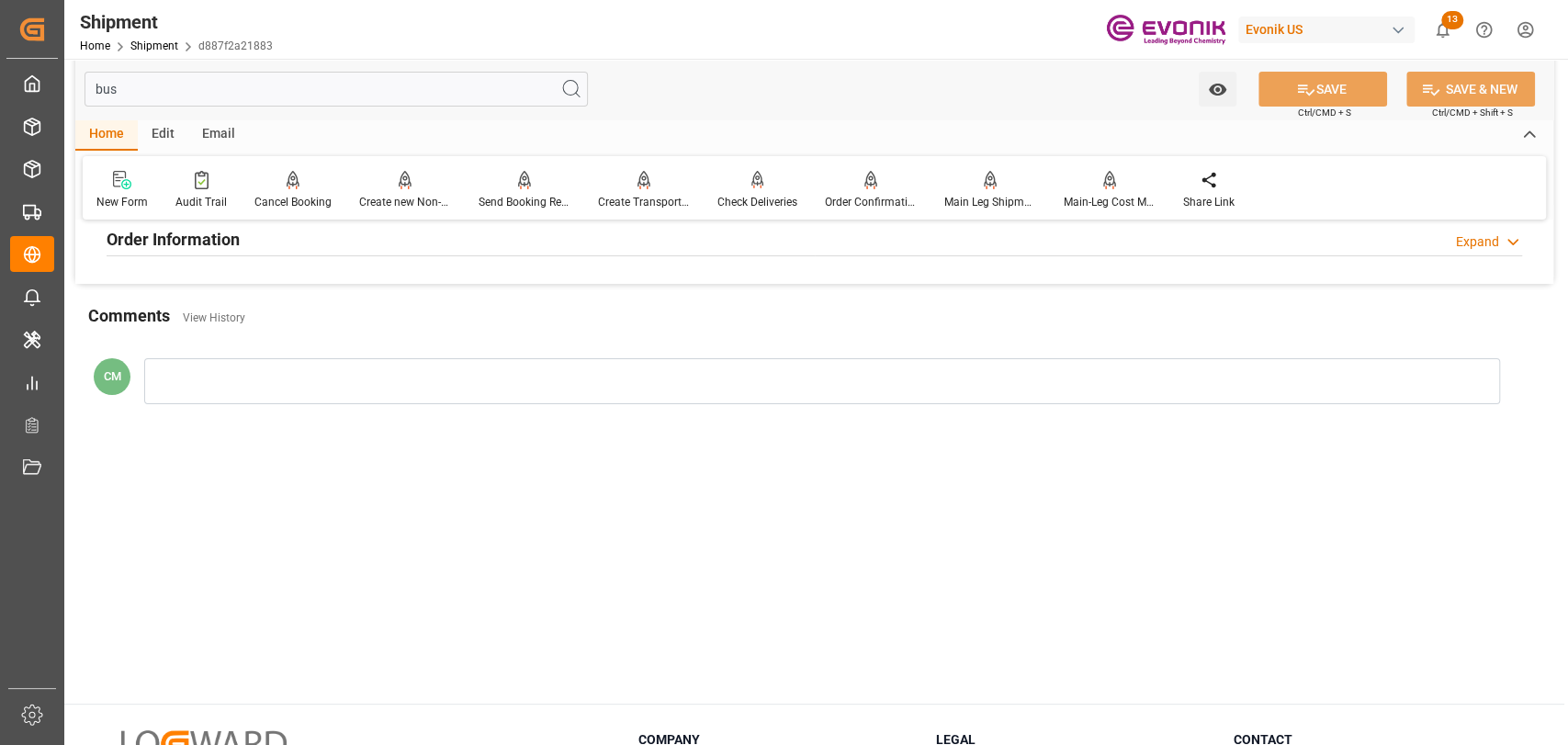
scroll to position [0, 0]
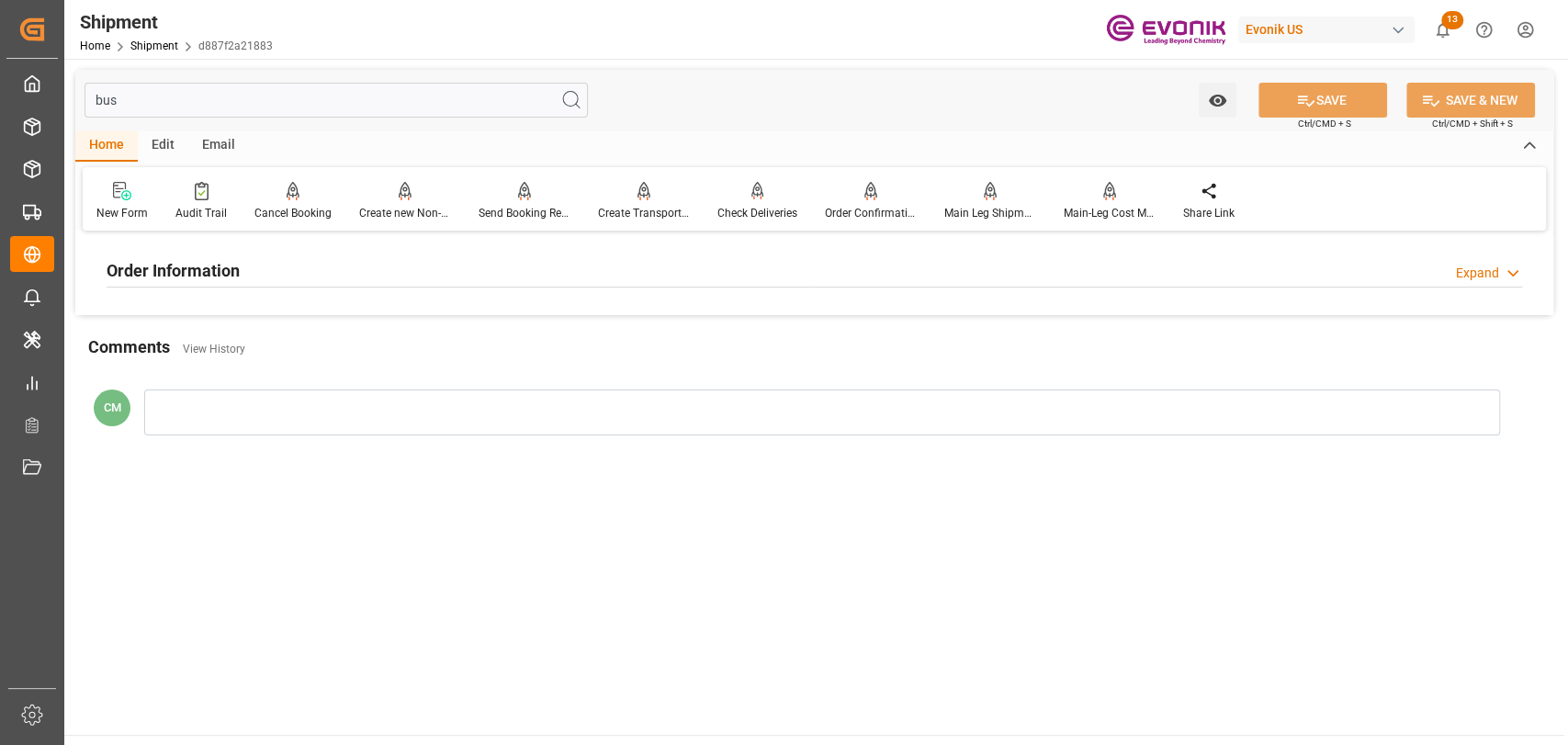
click at [178, 277] on h2 "Order Information" at bounding box center [173, 270] width 133 height 25
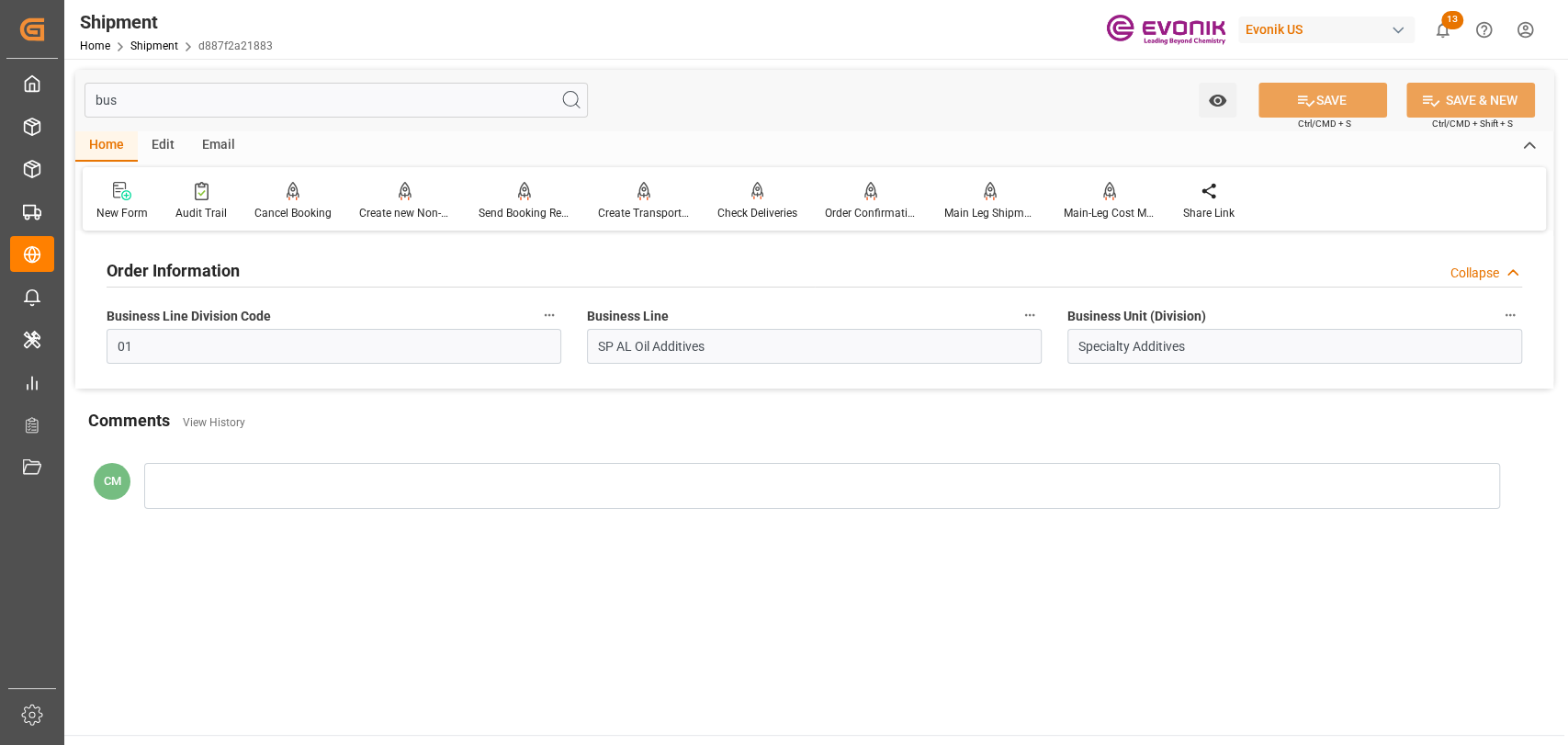
click at [154, 110] on input "bus" at bounding box center [336, 100] width 503 height 35
type input "b"
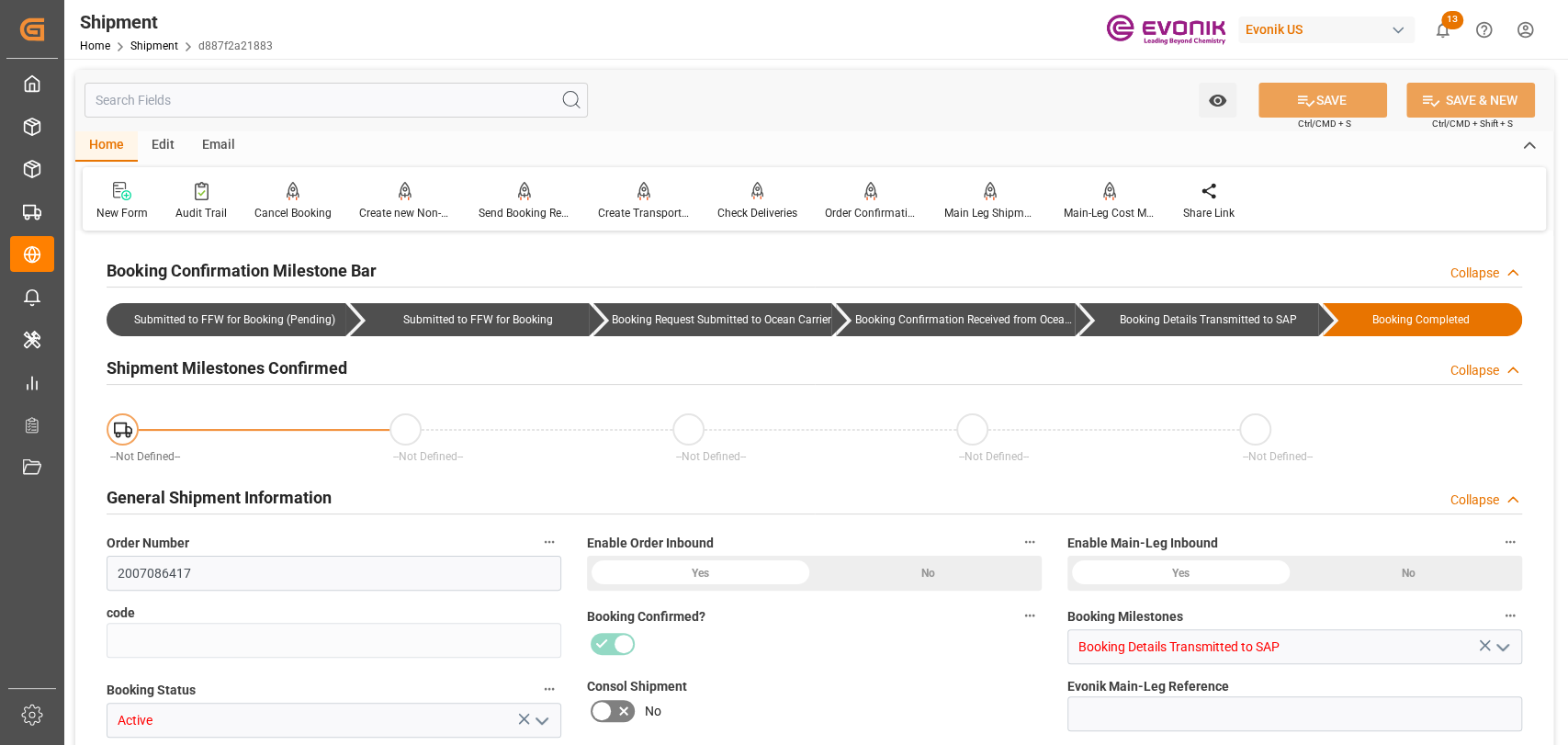
type input "d887f2a21883"
type input "250905000187"
type input "258215526"
type input "P2P"
type input "45"
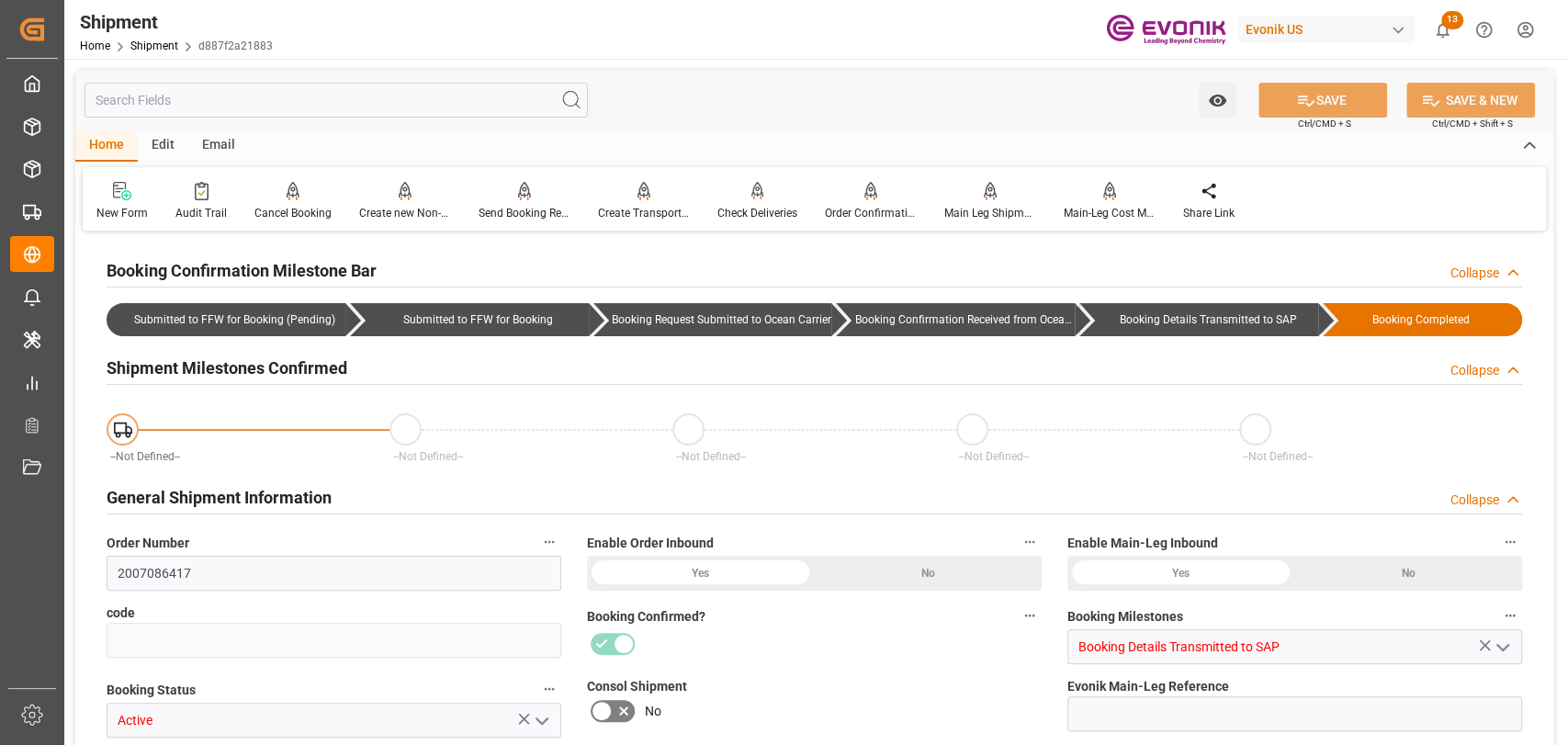
type input "FCL"
type input "0006"
type input "20GP"
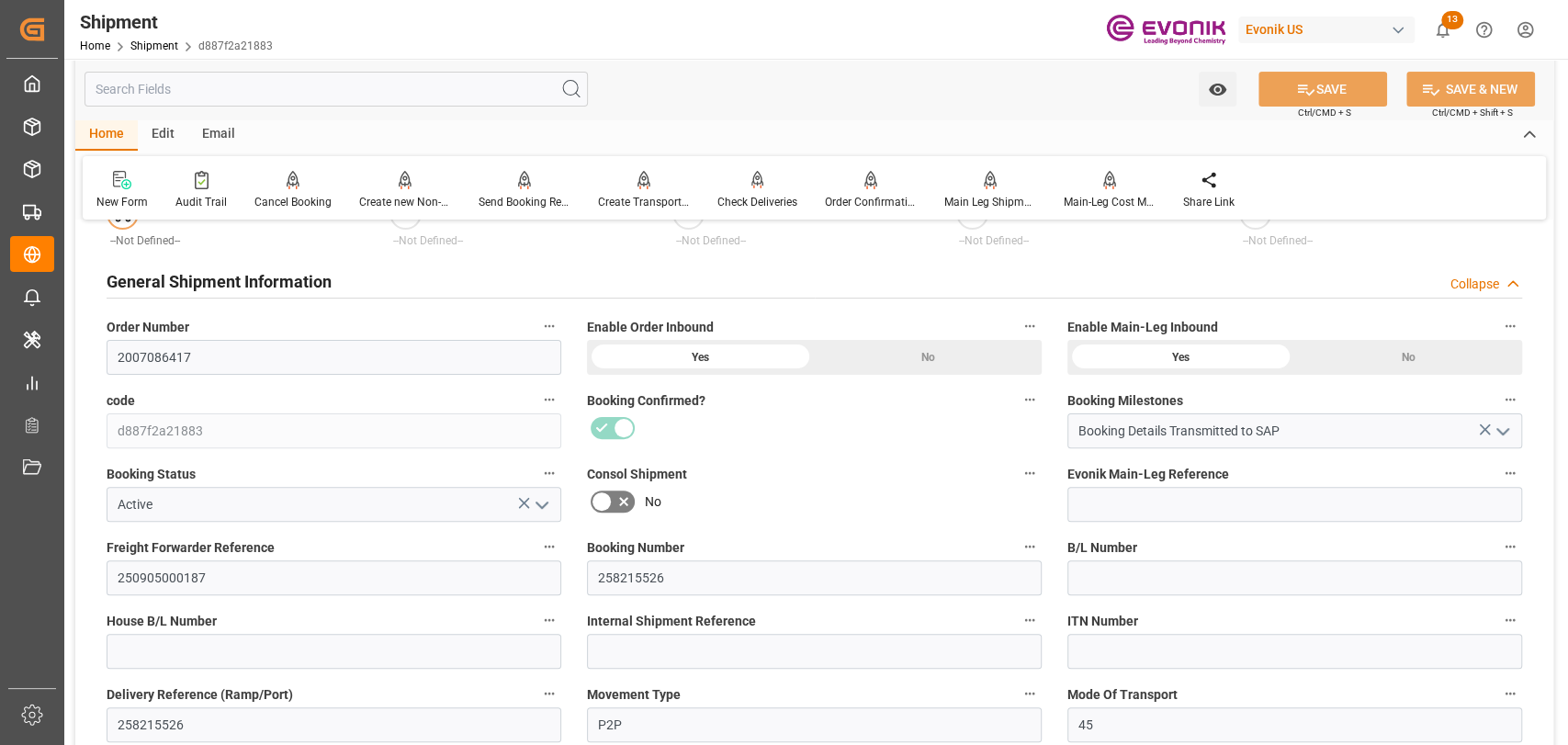
scroll to position [408, 0]
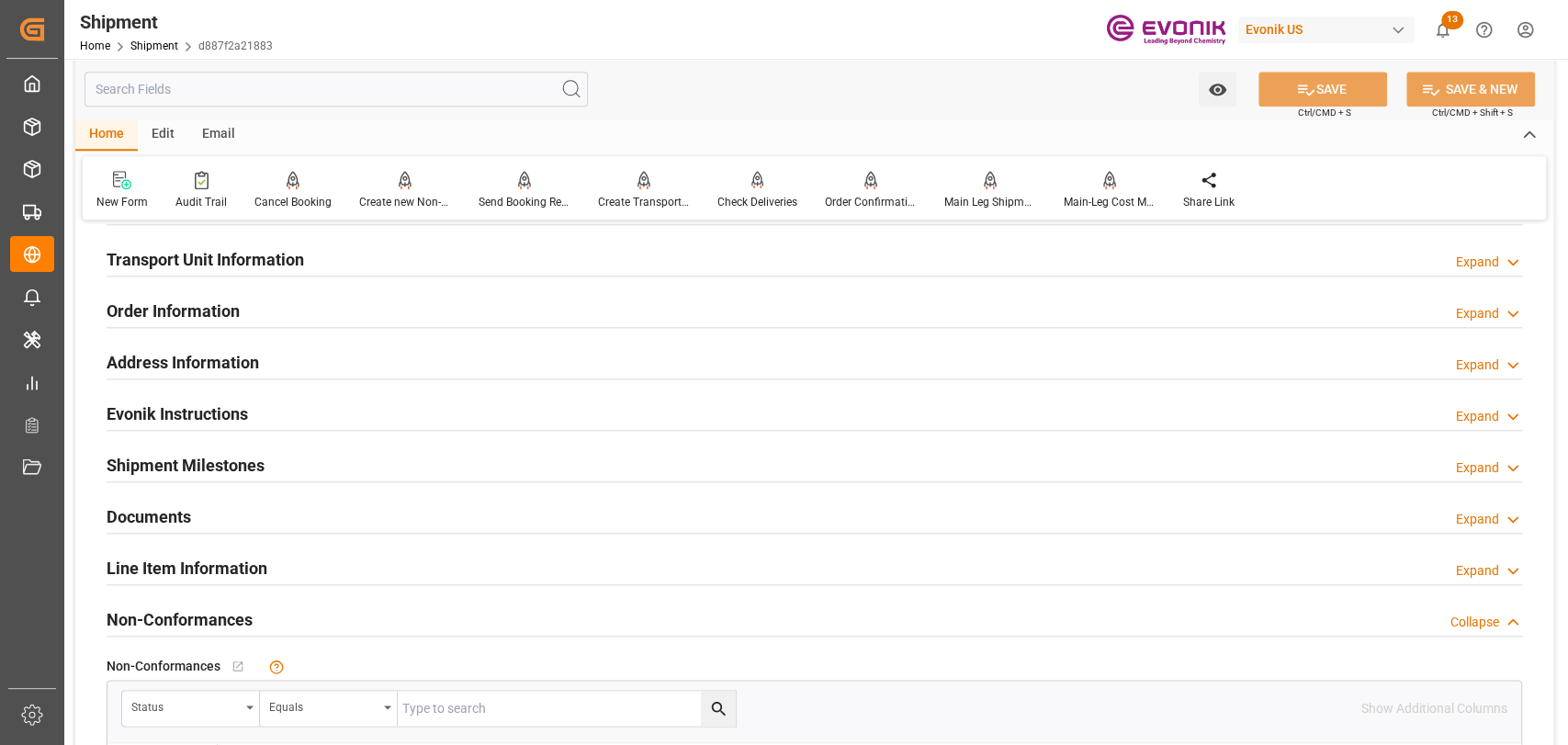
click at [197, 550] on div "Line Item Information" at bounding box center [187, 566] width 161 height 35
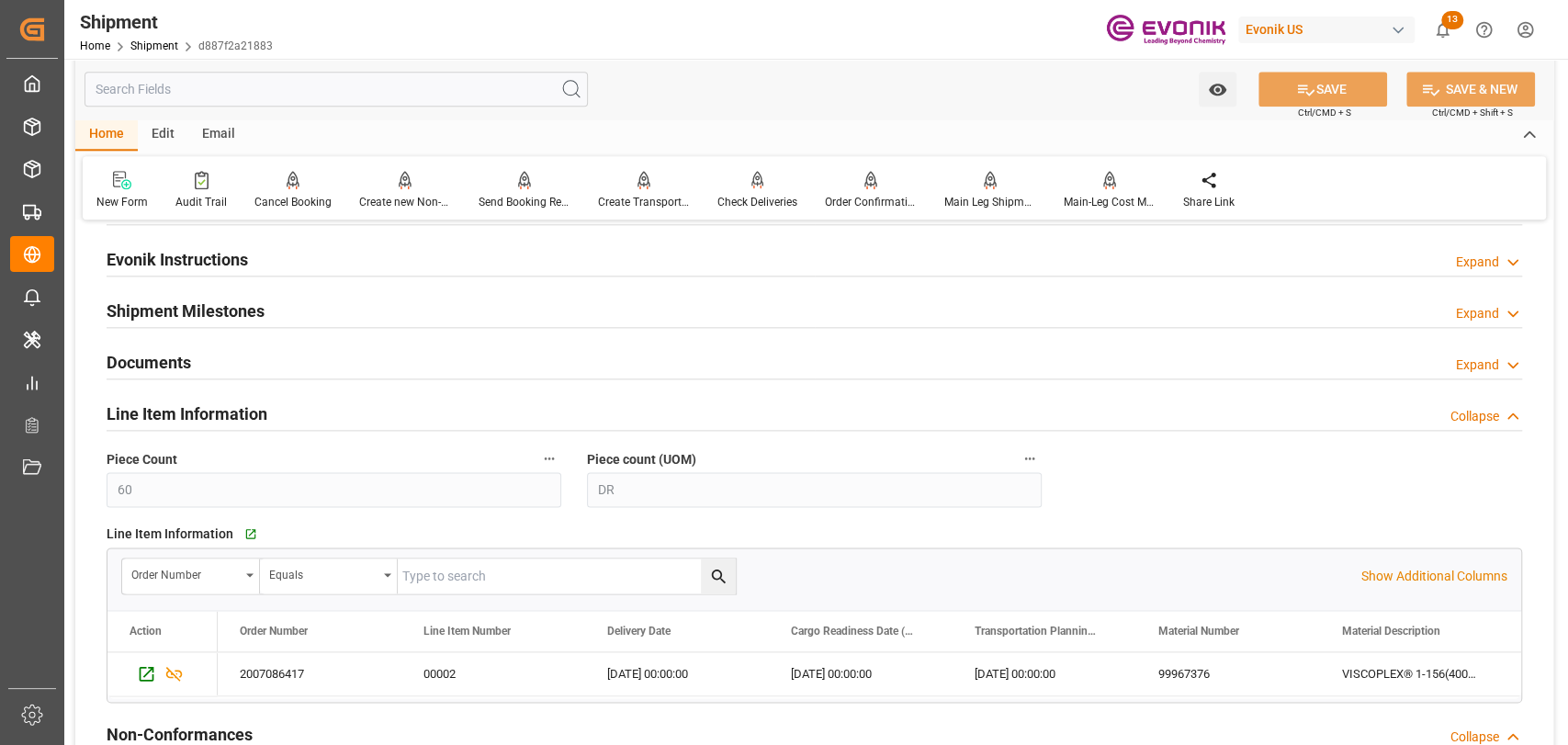
scroll to position [1428, 0]
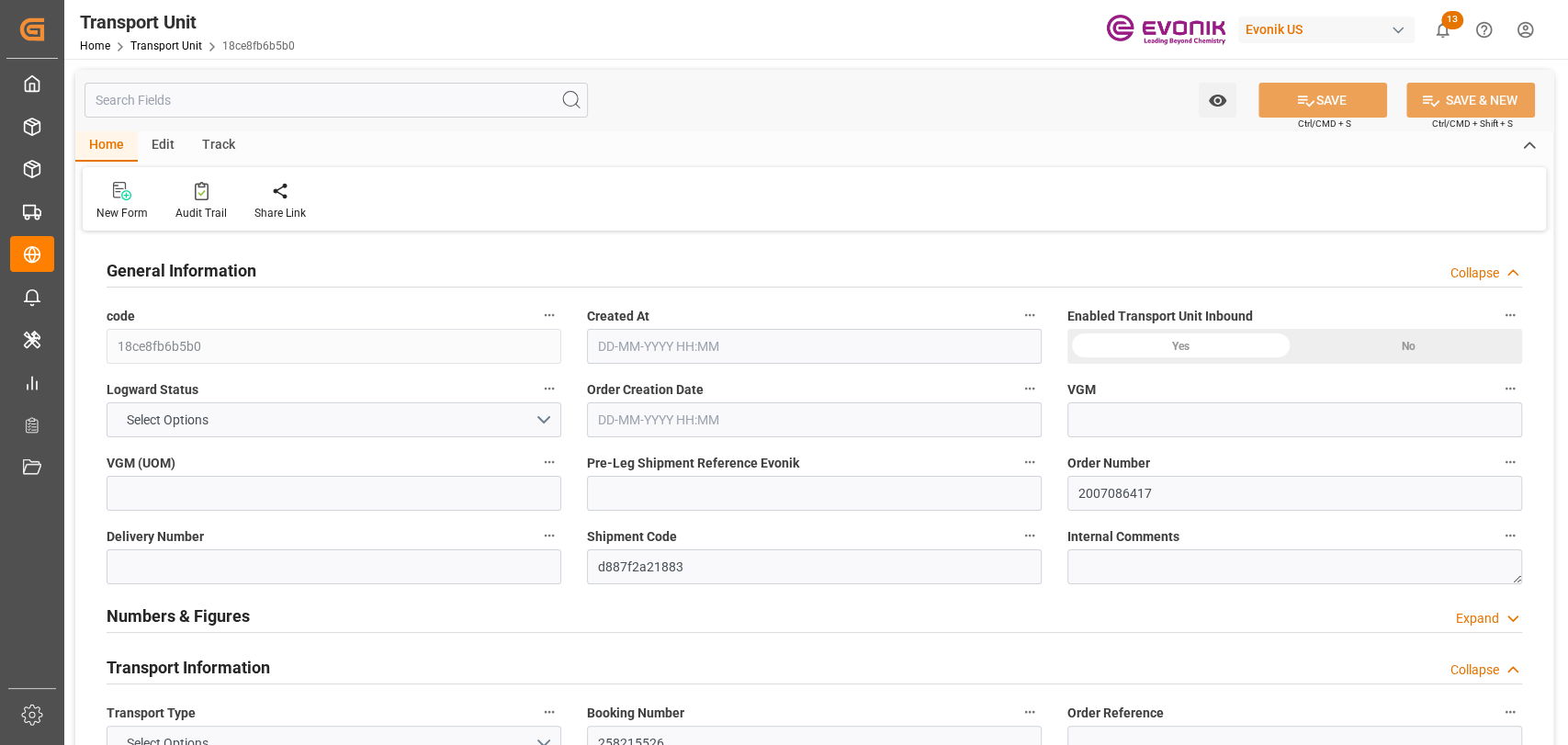
type input "Maersk"
type input "Maersk Line AS"
type input "USHOU"
type input "JPYOK"
type input "16200"
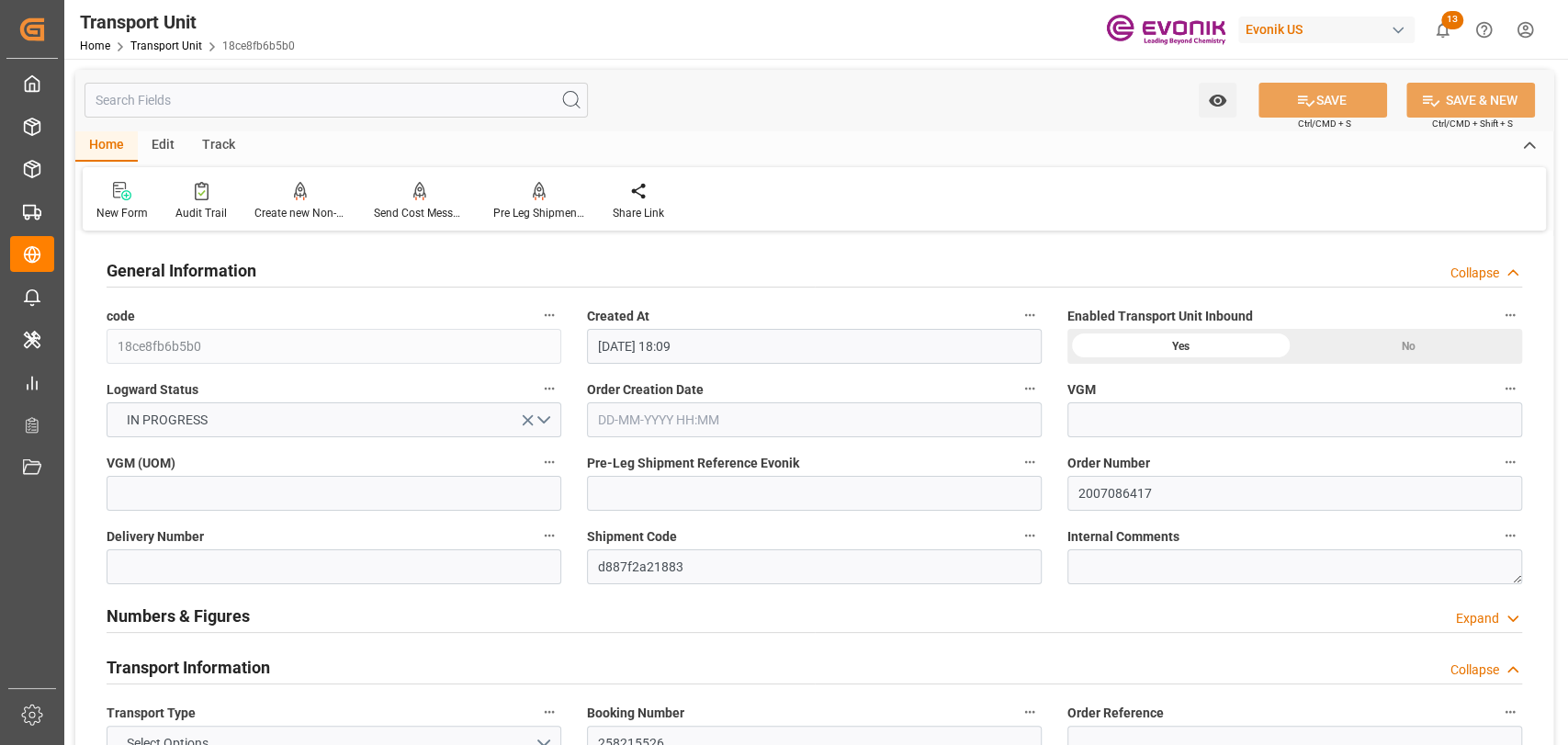
type input "[DATE] 18:09"
type input "[DATE]"
type input "[DATE] 00:00"
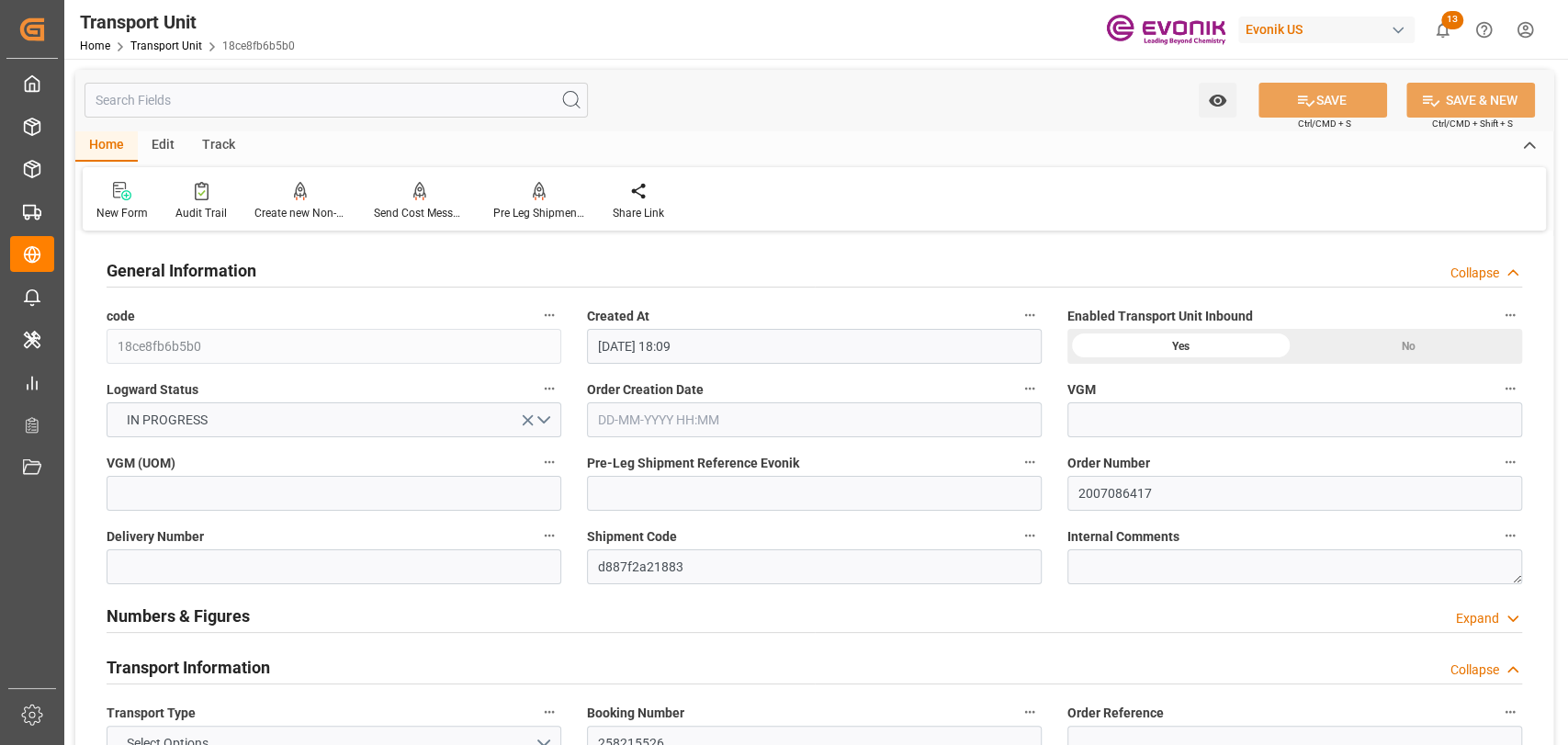
type input "[DATE] 00:00"
type input "[DATE] 17:00"
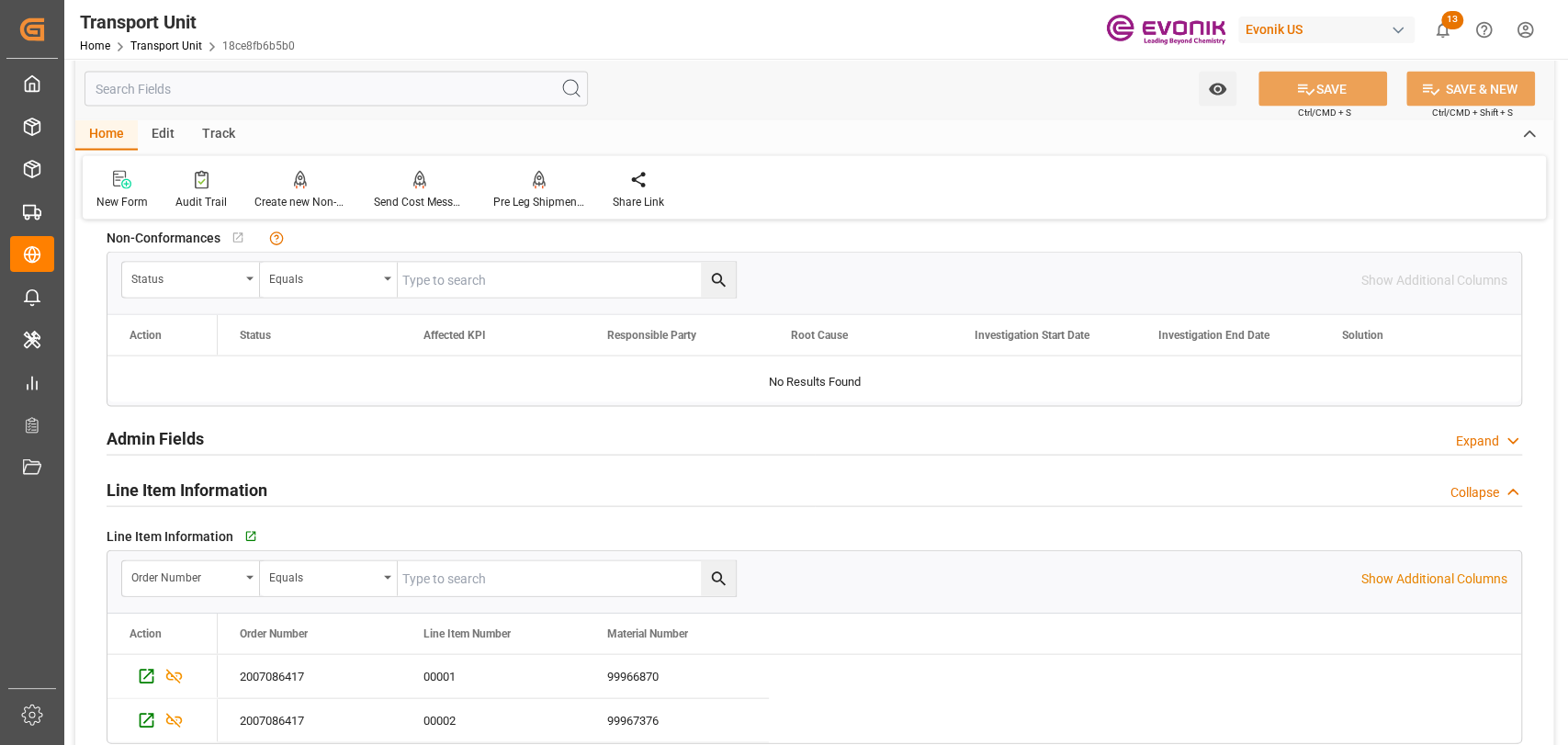
scroll to position [2653, 0]
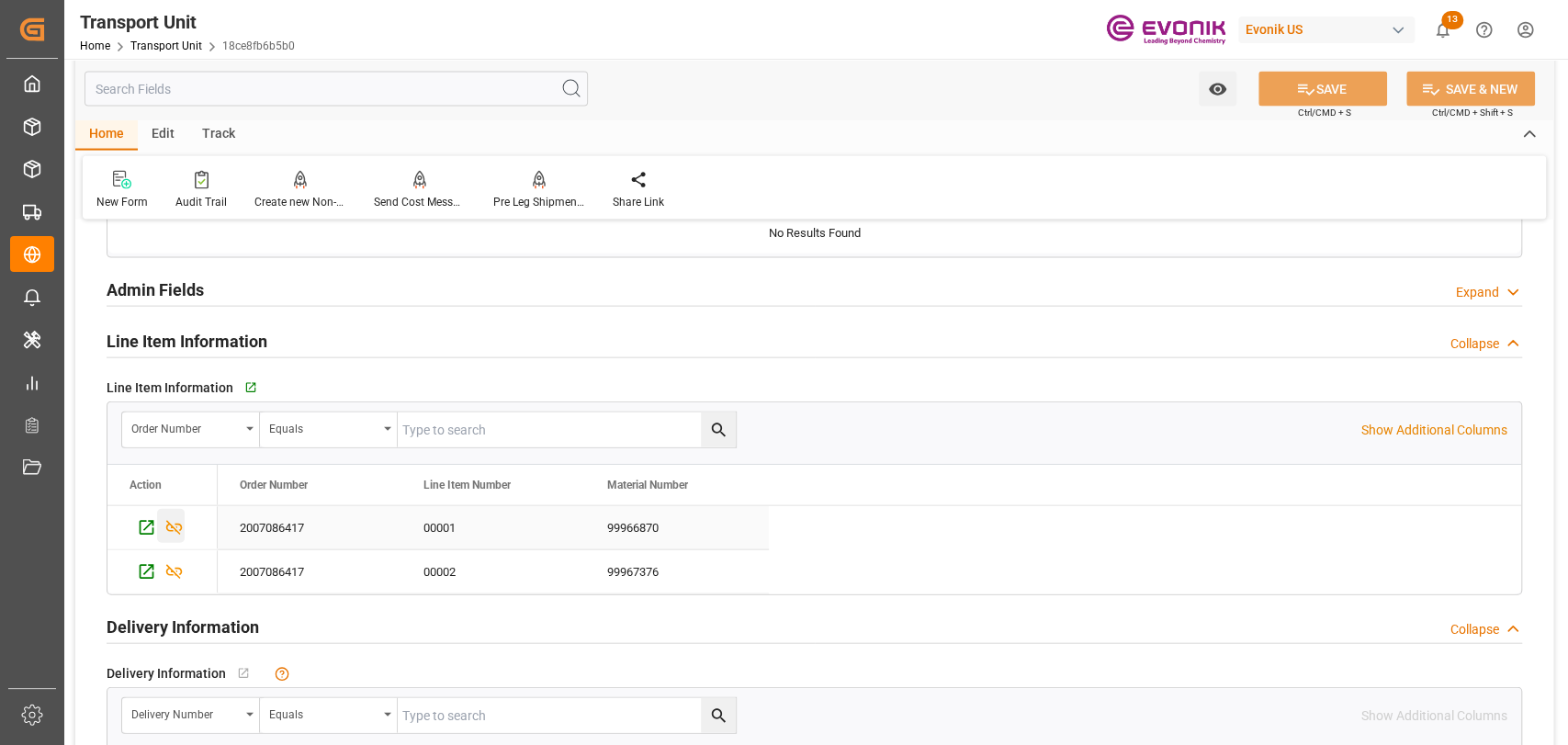
click at [178, 521] on icon "Press SPACE to select this row." at bounding box center [174, 528] width 17 height 15
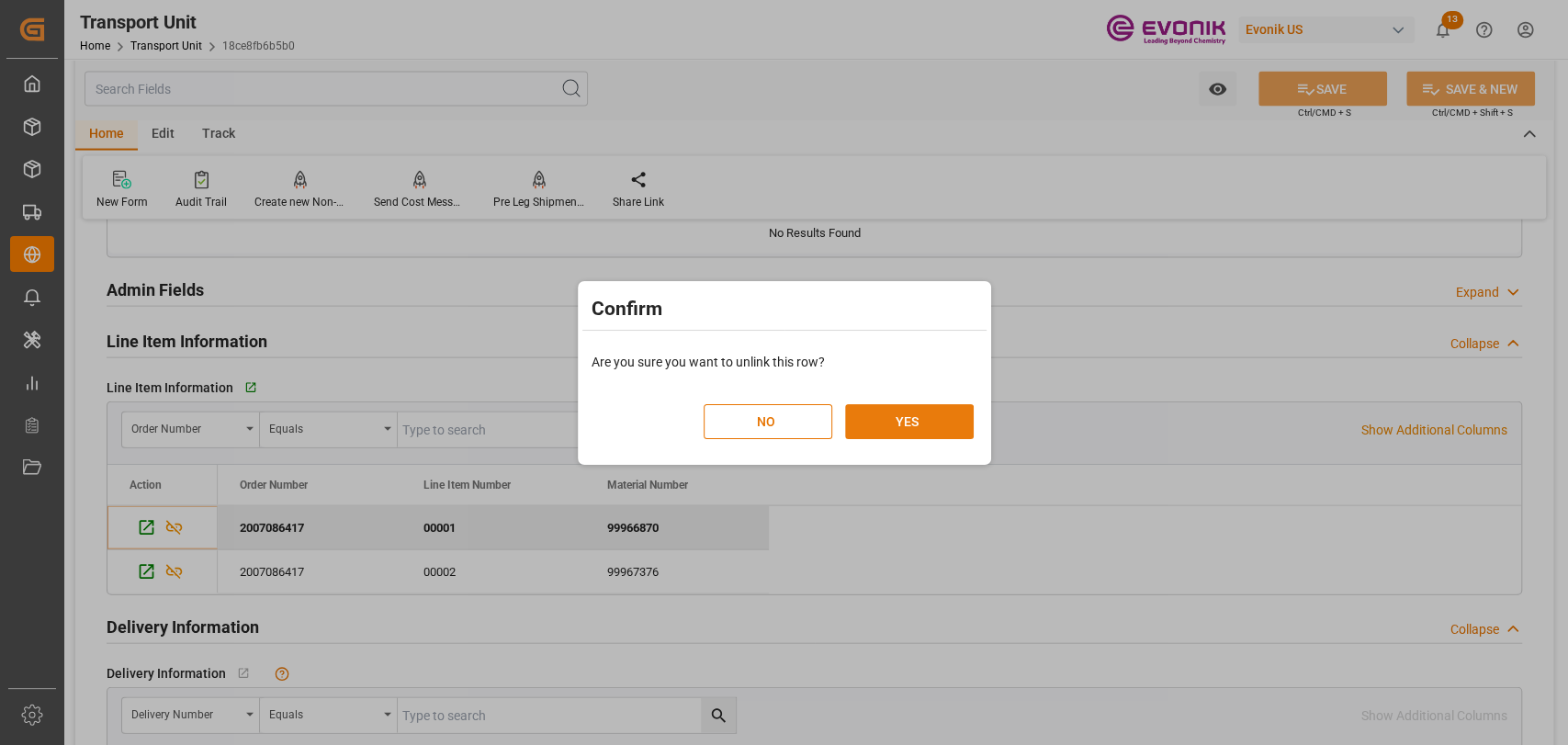
click at [950, 413] on button "YES" at bounding box center [909, 421] width 129 height 35
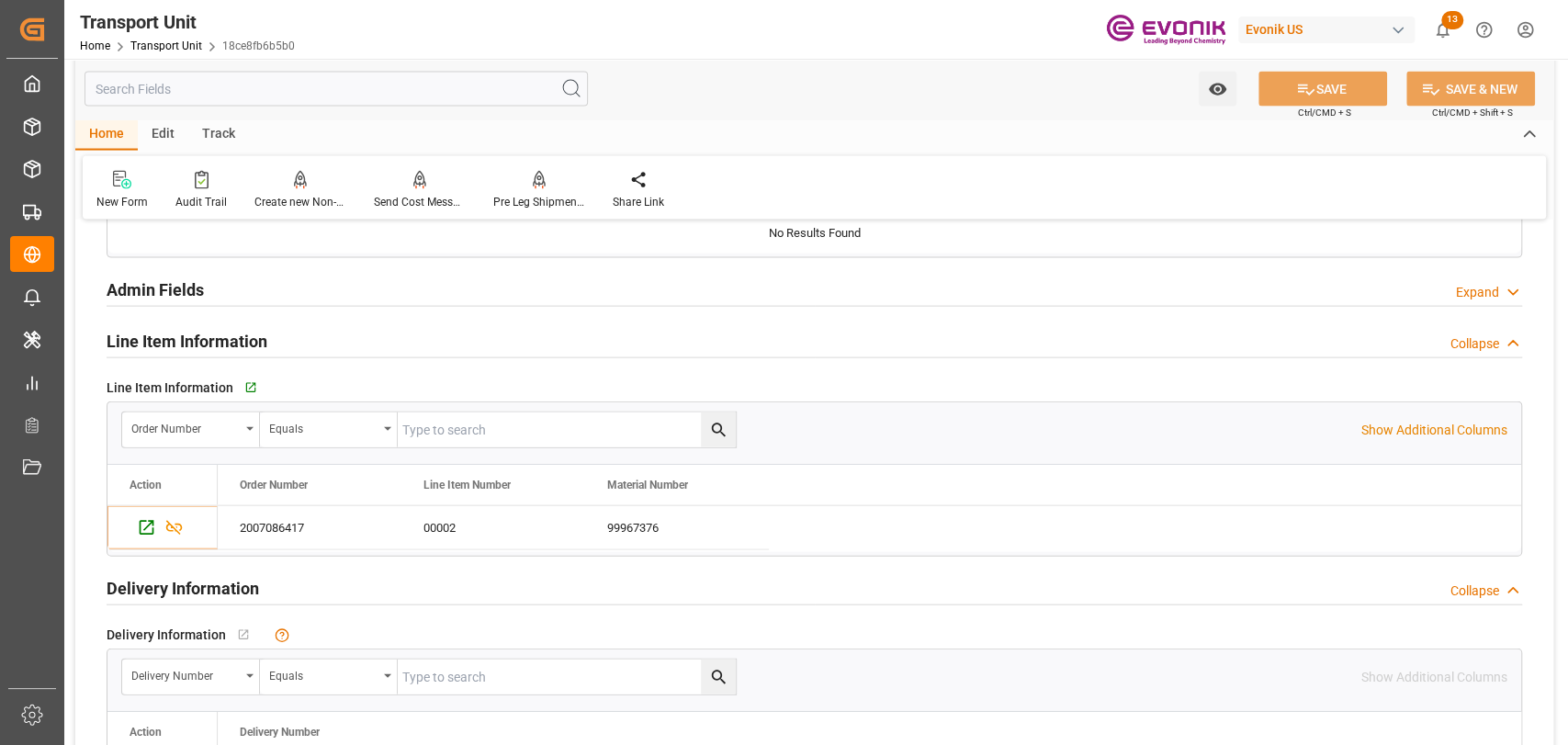
click at [499, 420] on input "text" at bounding box center [567, 429] width 338 height 35
paste input "2007086417"
type input "2007086417"
click at [713, 423] on icon "search button" at bounding box center [718, 430] width 19 height 19
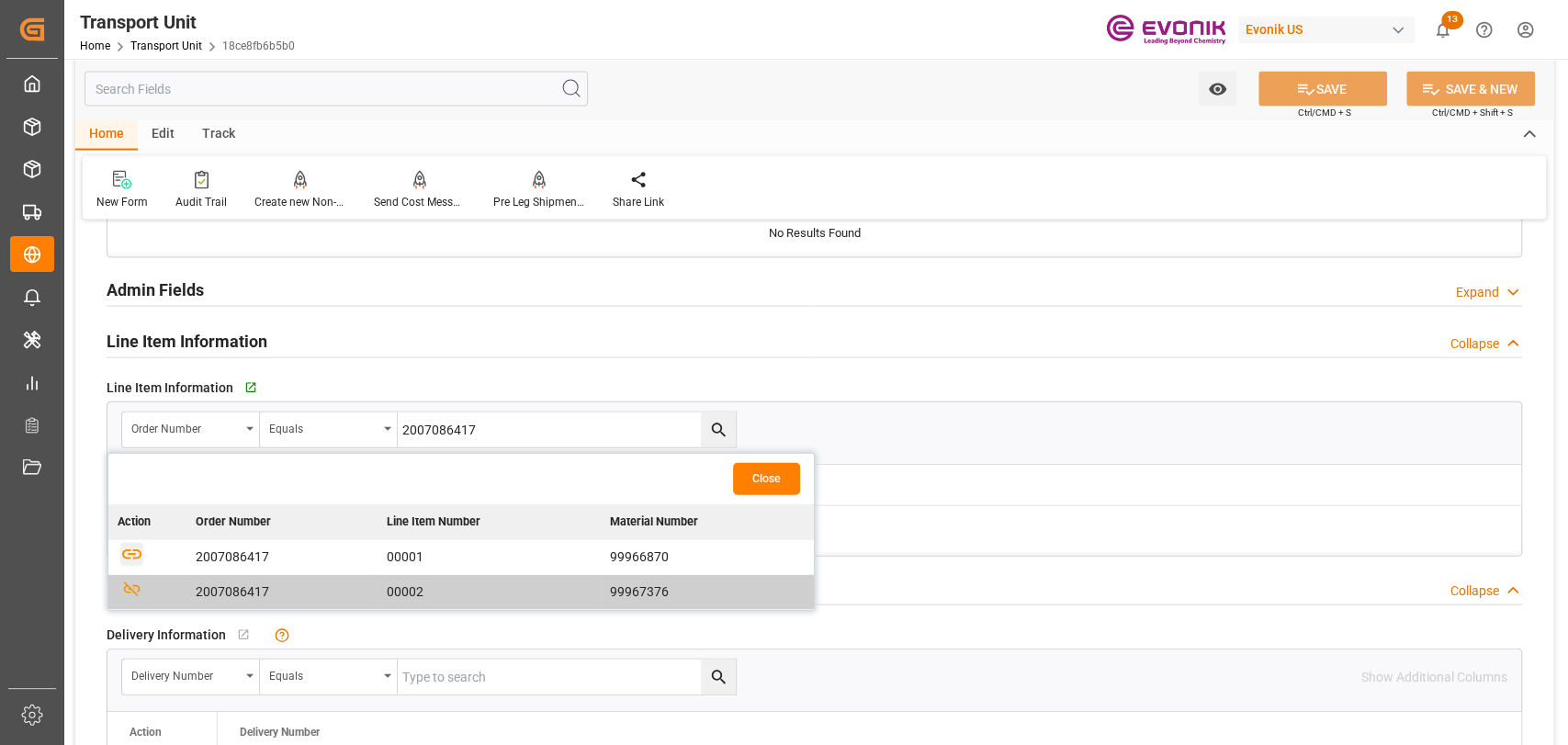
click at [124, 553] on icon "button" at bounding box center [131, 554] width 23 height 23
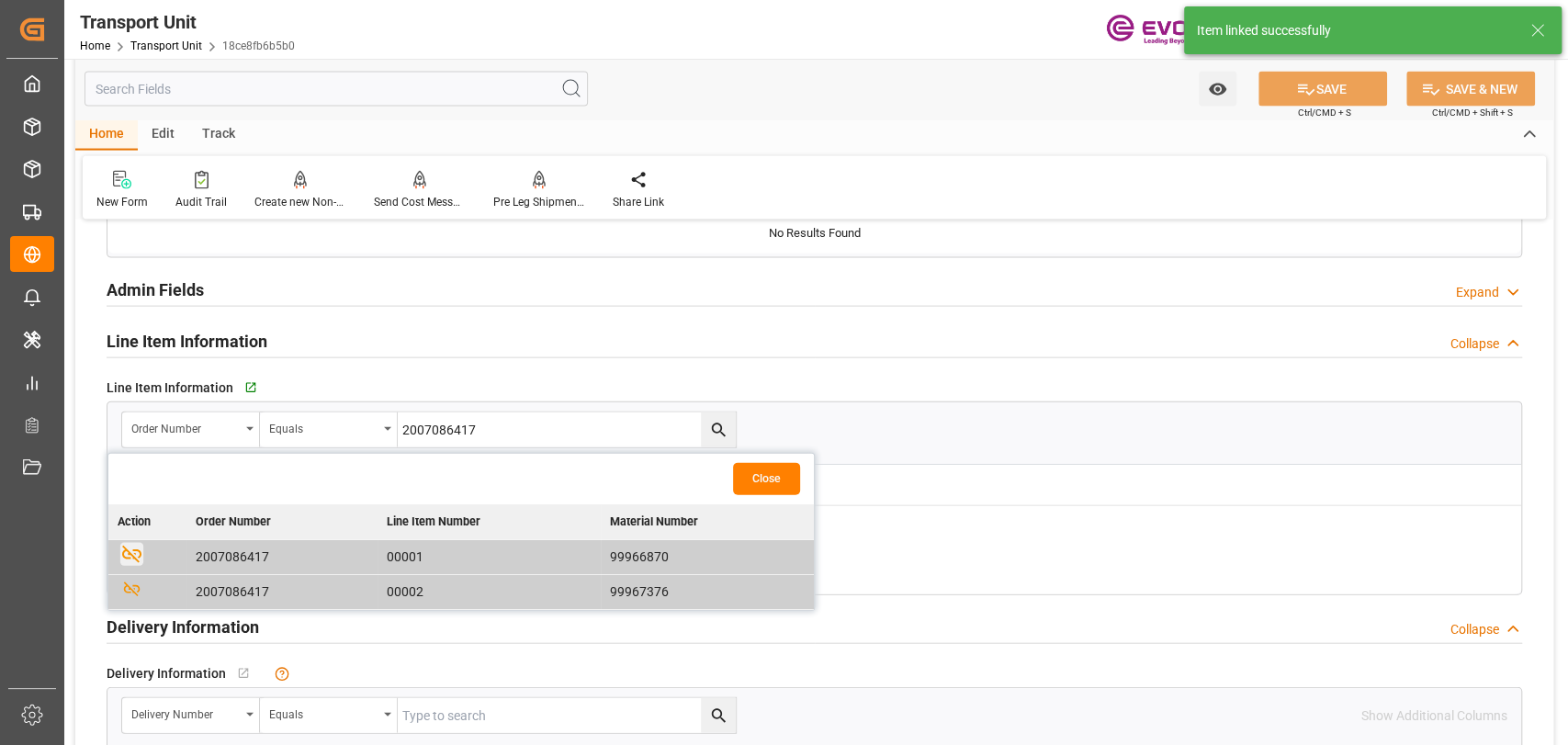
click at [779, 486] on button "Close" at bounding box center [766, 479] width 67 height 32
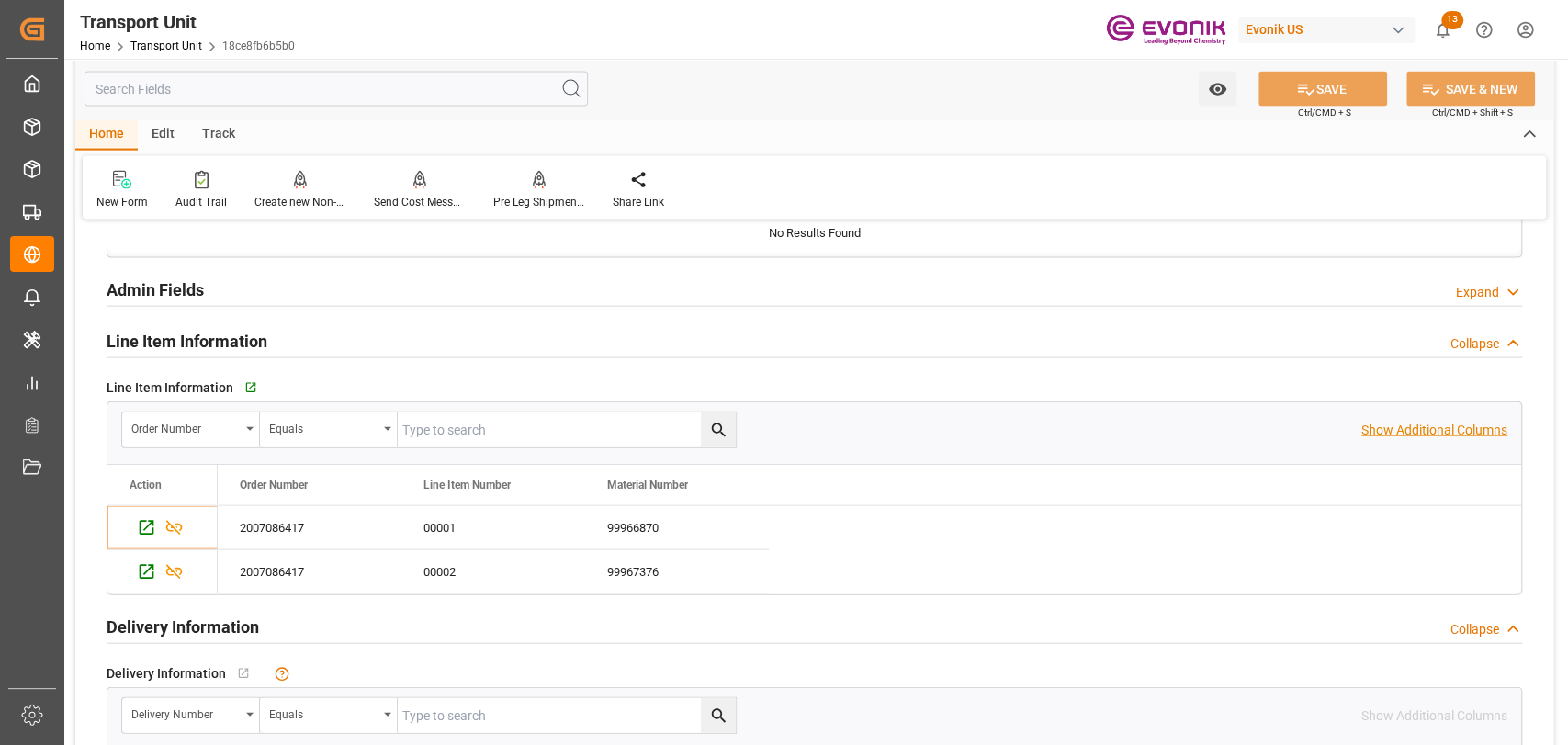
click at [1400, 421] on p "Show Additional Columns" at bounding box center [1434, 430] width 146 height 19
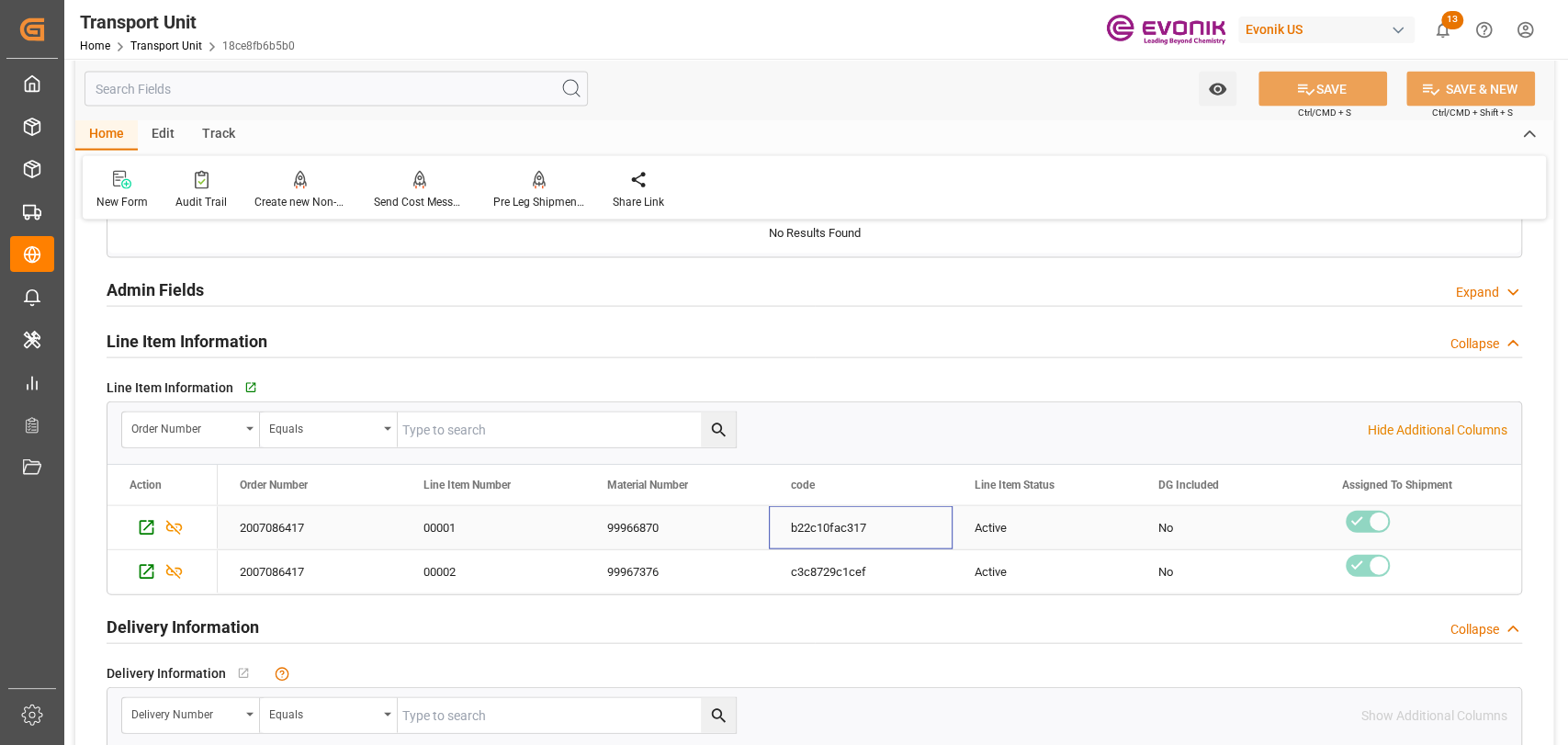
click at [791, 524] on div "b22c10fac317" at bounding box center [861, 527] width 184 height 43
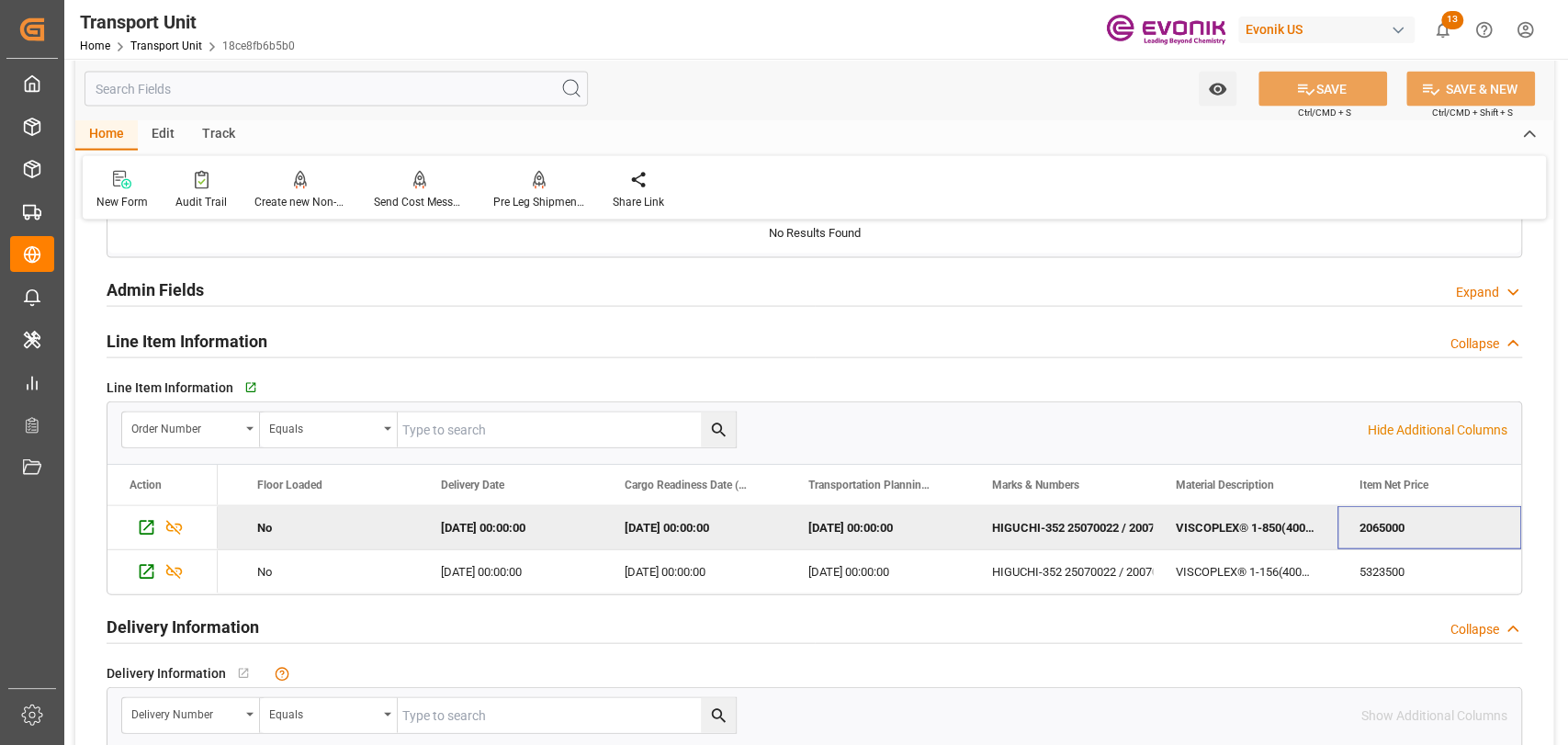
scroll to position [0, 4392]
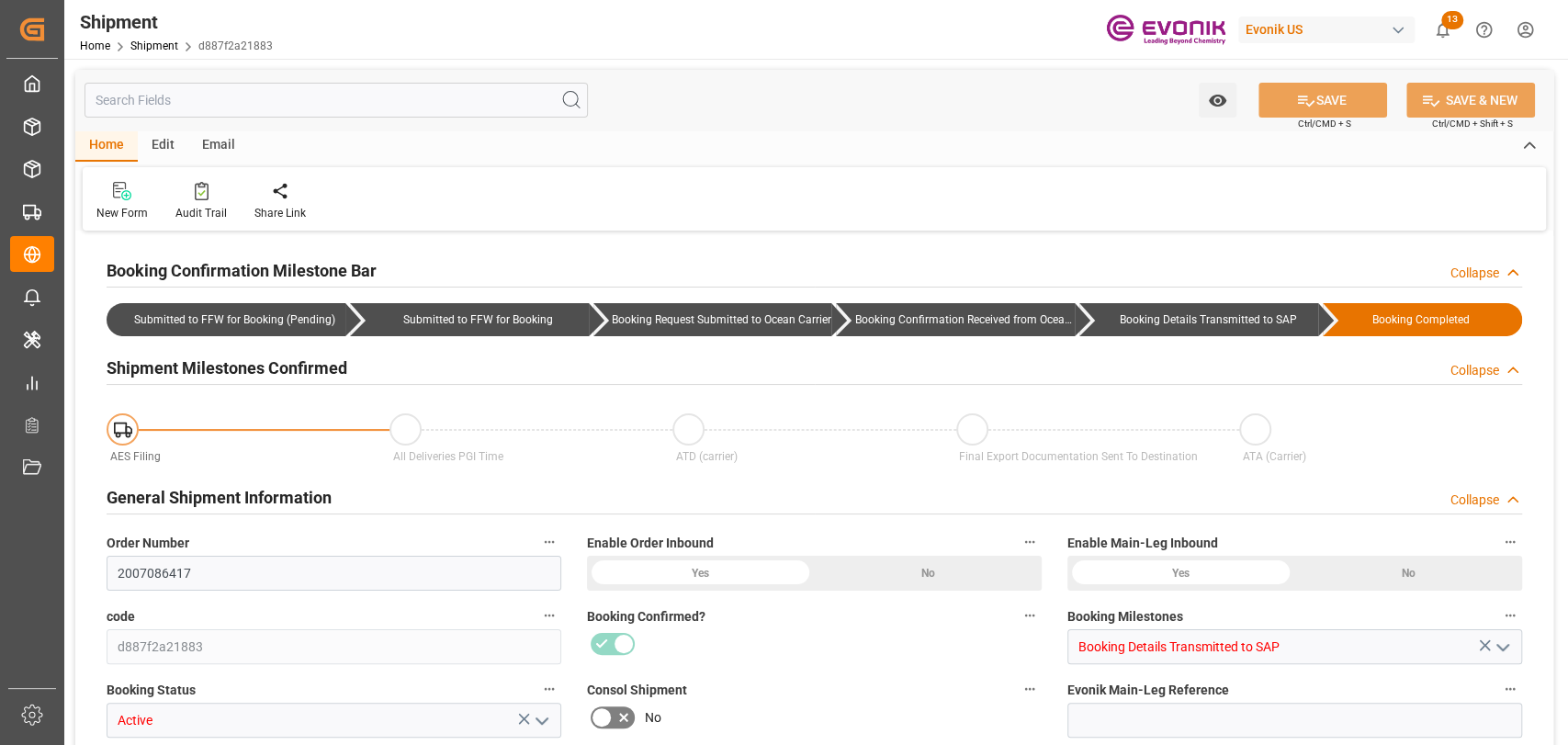
type input "80"
type input "DR"
click at [264, 110] on input "text" at bounding box center [336, 100] width 503 height 35
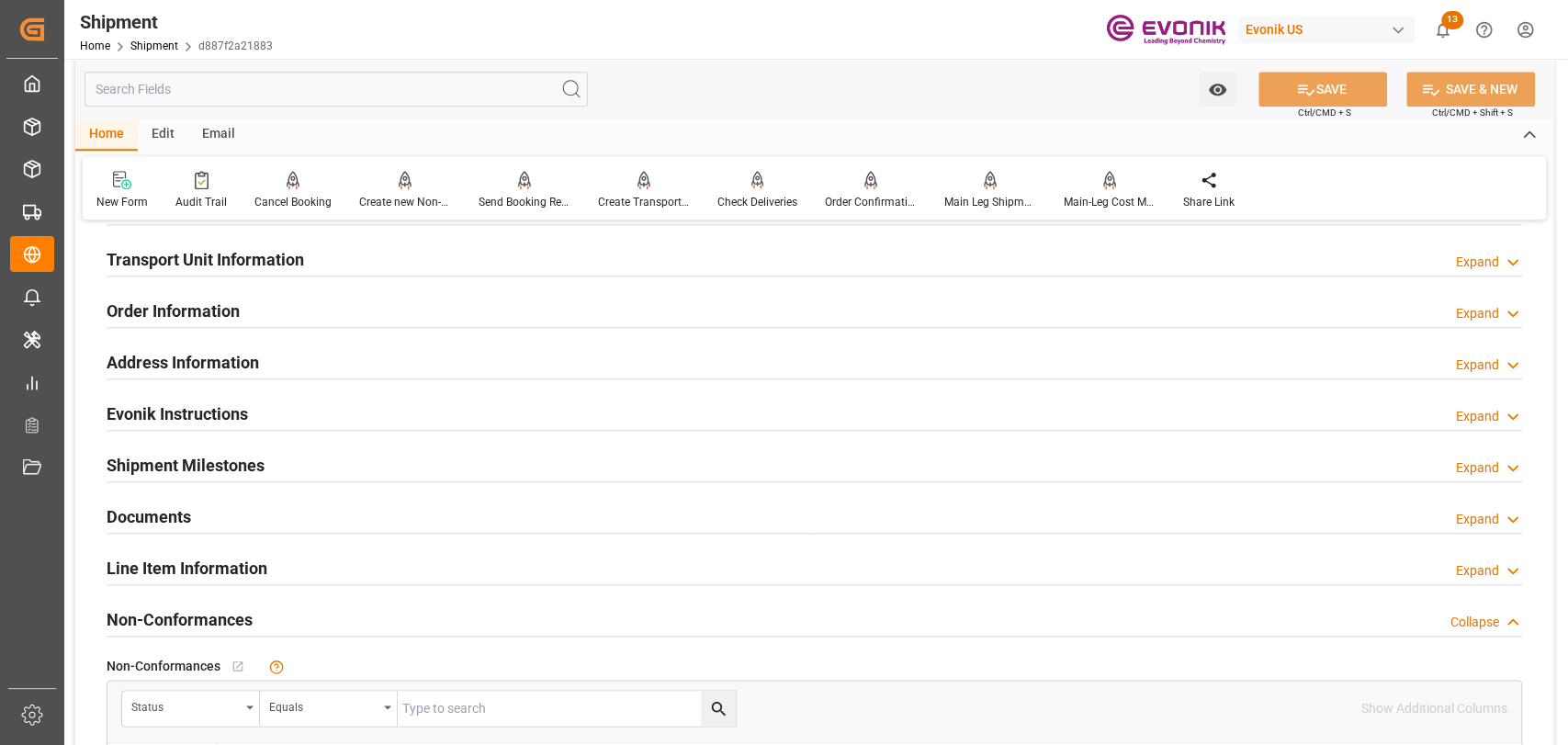
click at [190, 559] on h2 "Line Item Information" at bounding box center [187, 568] width 161 height 25
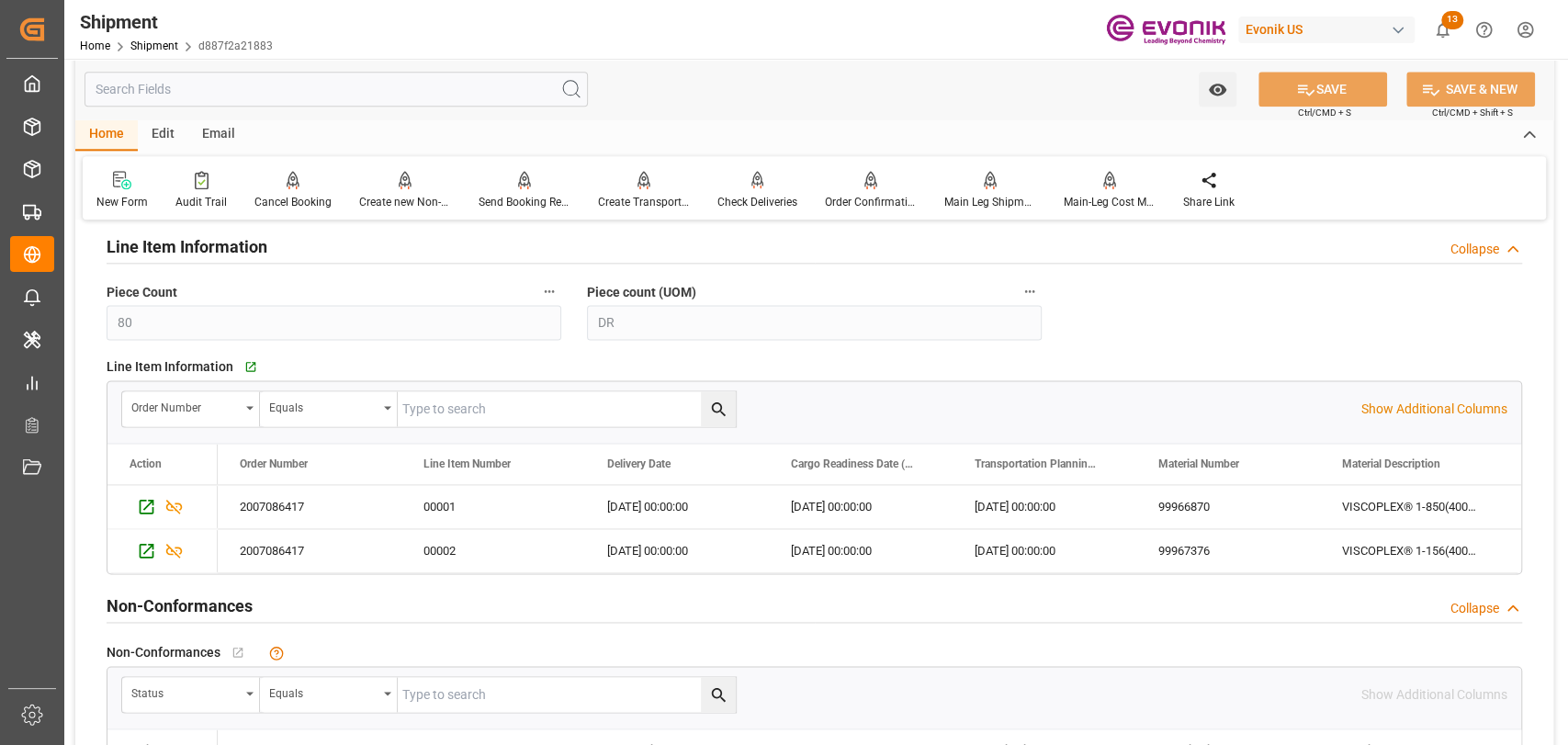
scroll to position [1632, 0]
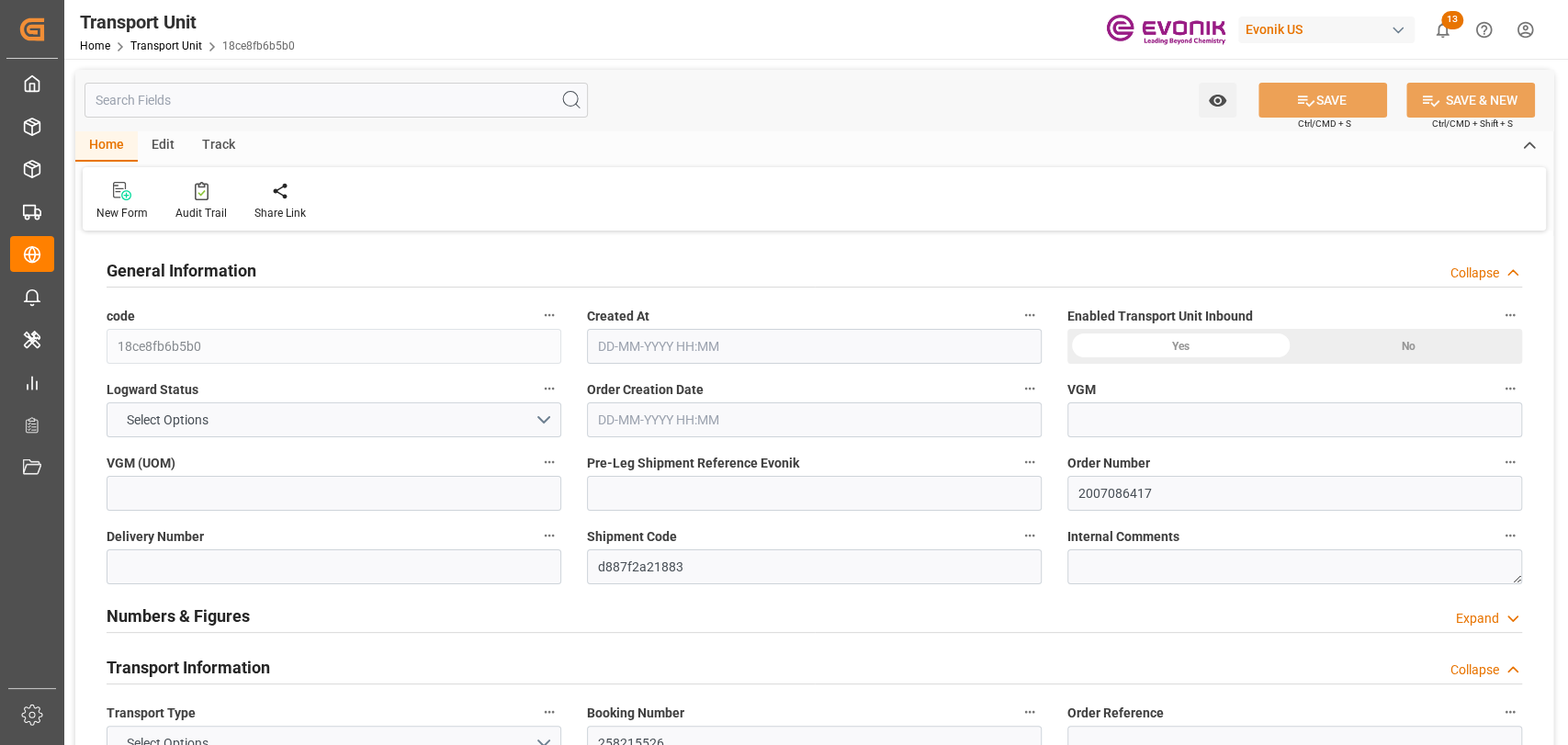
type input "Maersk"
type input "Maersk Line AS"
type input "USHOU"
type input "JPYOK"
type input "16200"
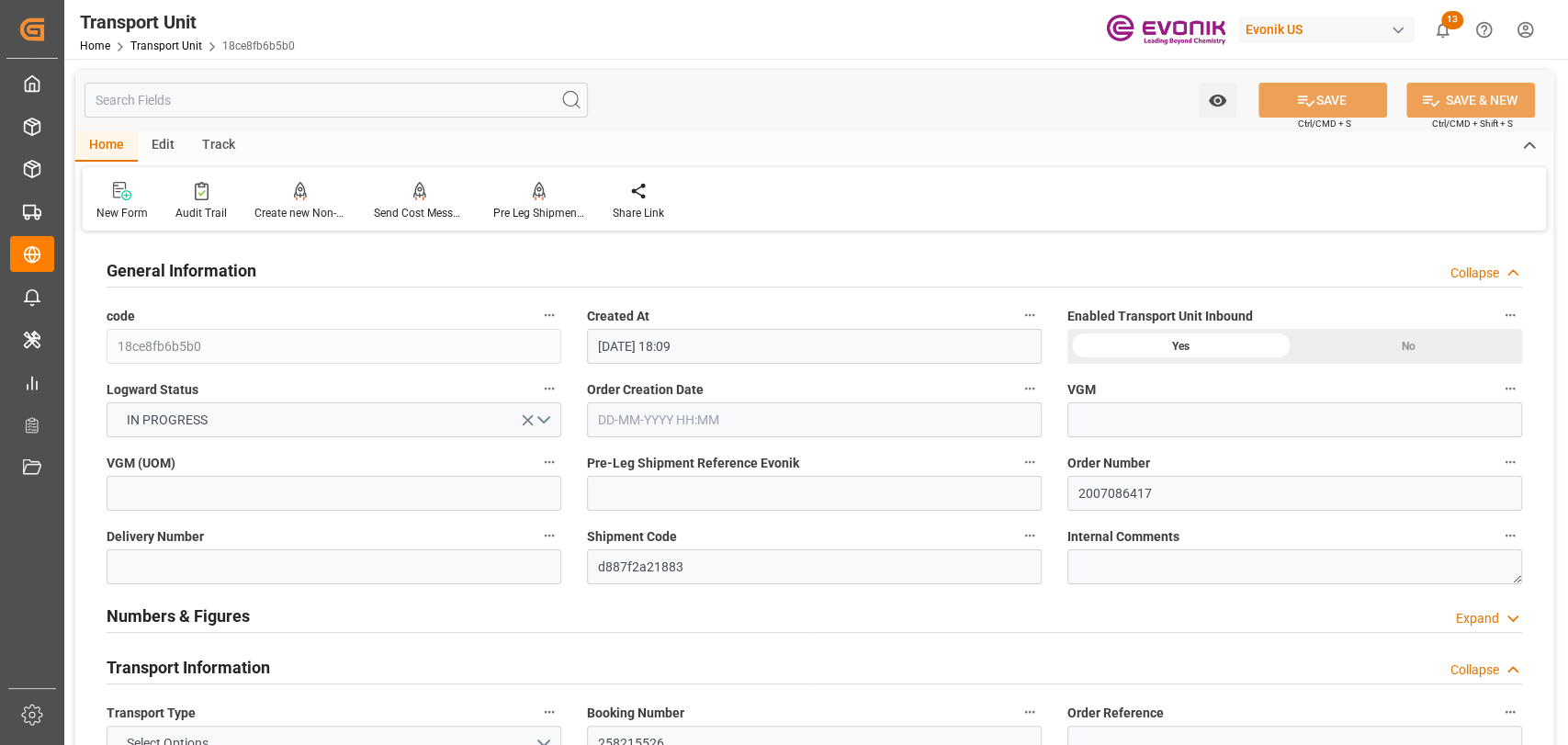
type input "[DATE] 18:09"
type input "[DATE]"
type input "[DATE] 00:00"
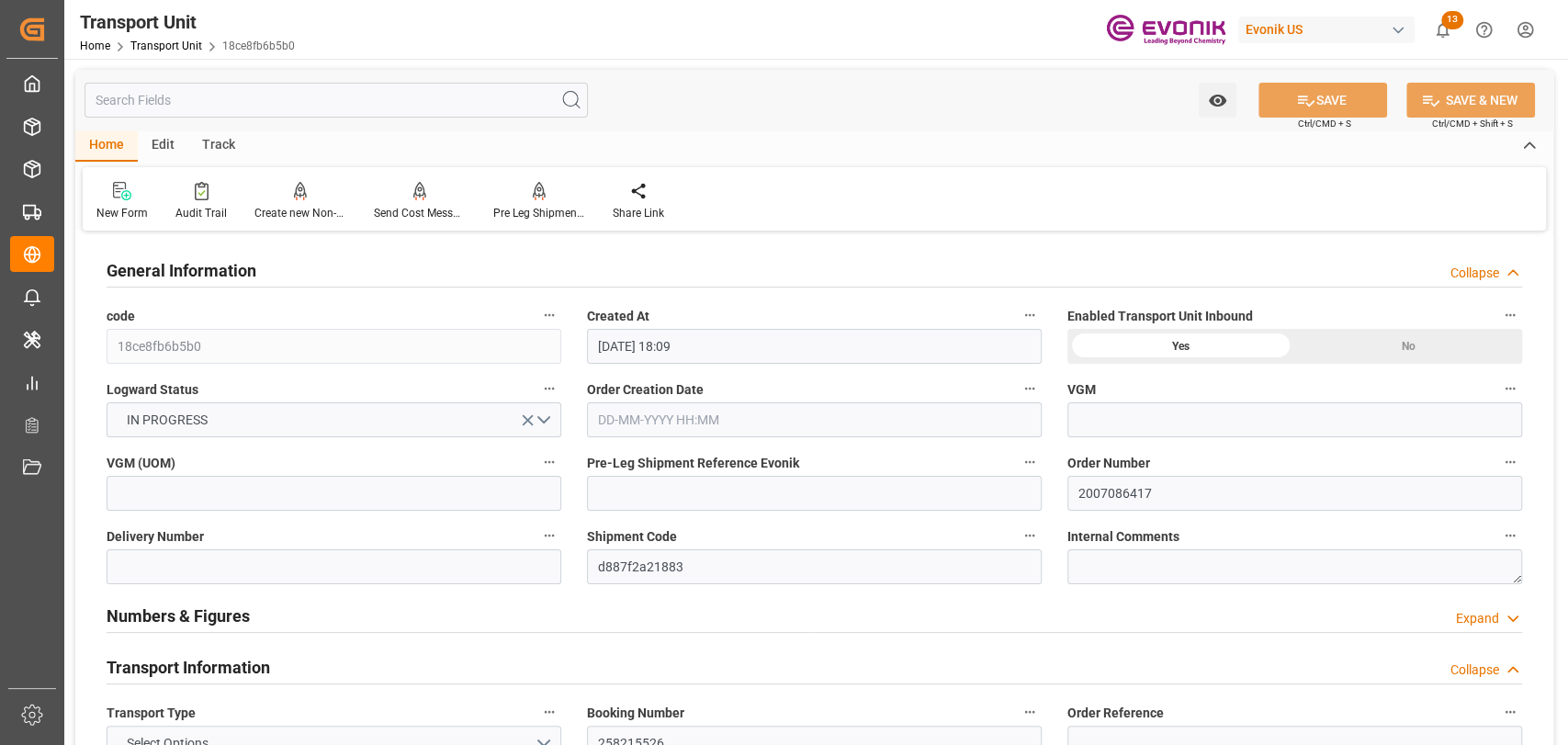
type input "[DATE] 00:00"
type input "[DATE] 17:00"
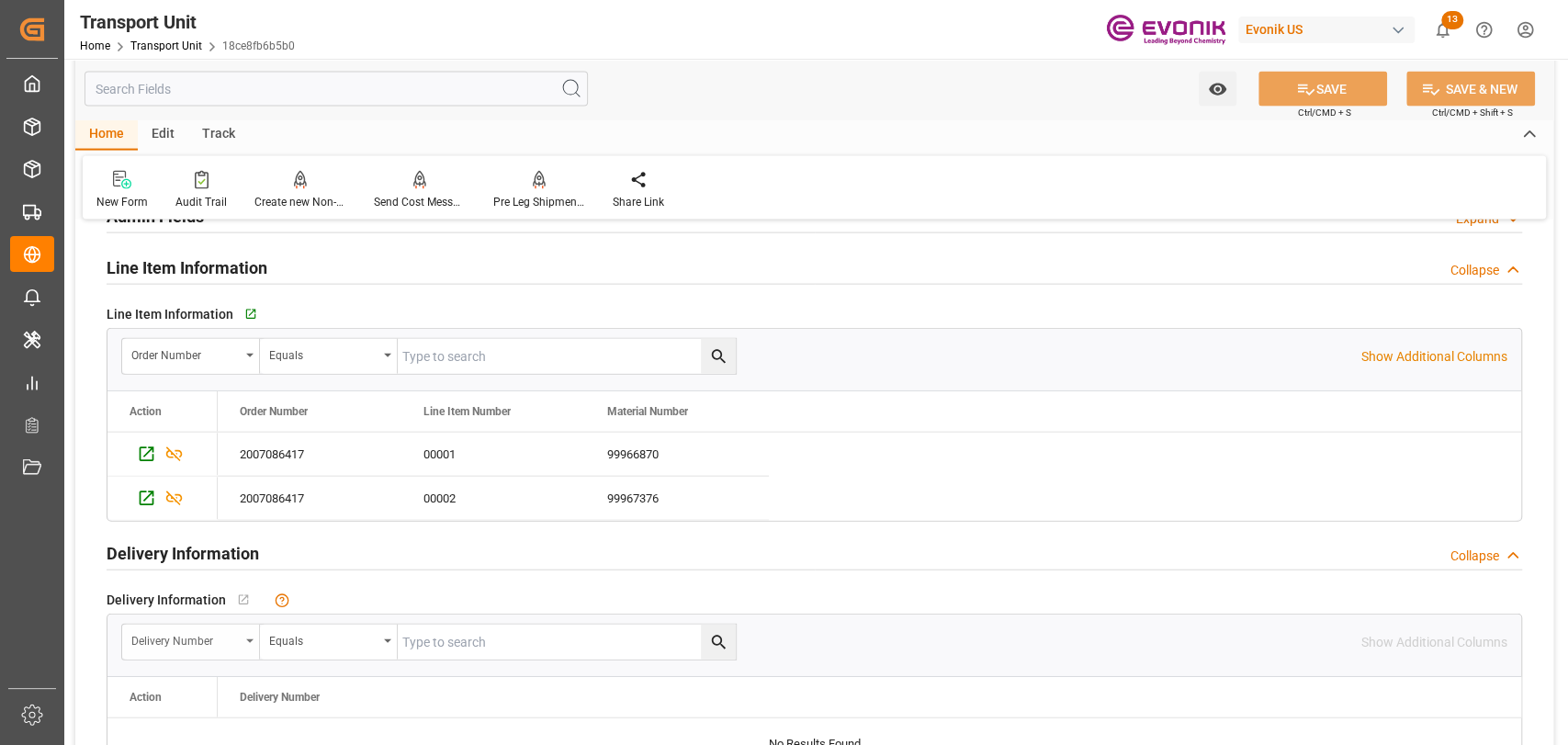
scroll to position [2858, 0]
